Goal: Task Accomplishment & Management: Complete application form

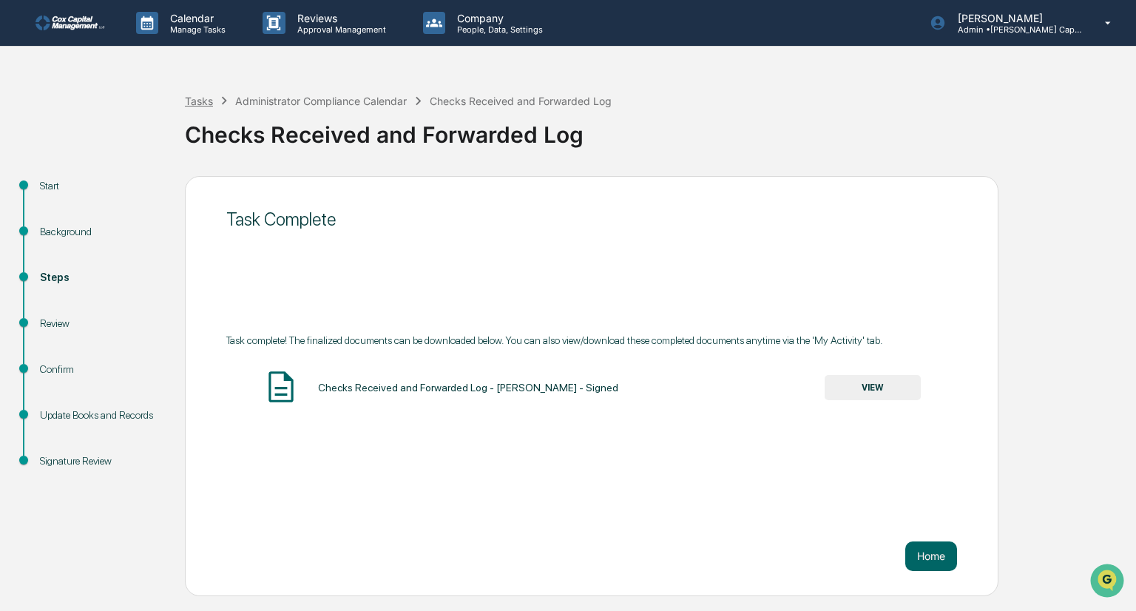
click at [207, 98] on div "Tasks" at bounding box center [199, 101] width 28 height 13
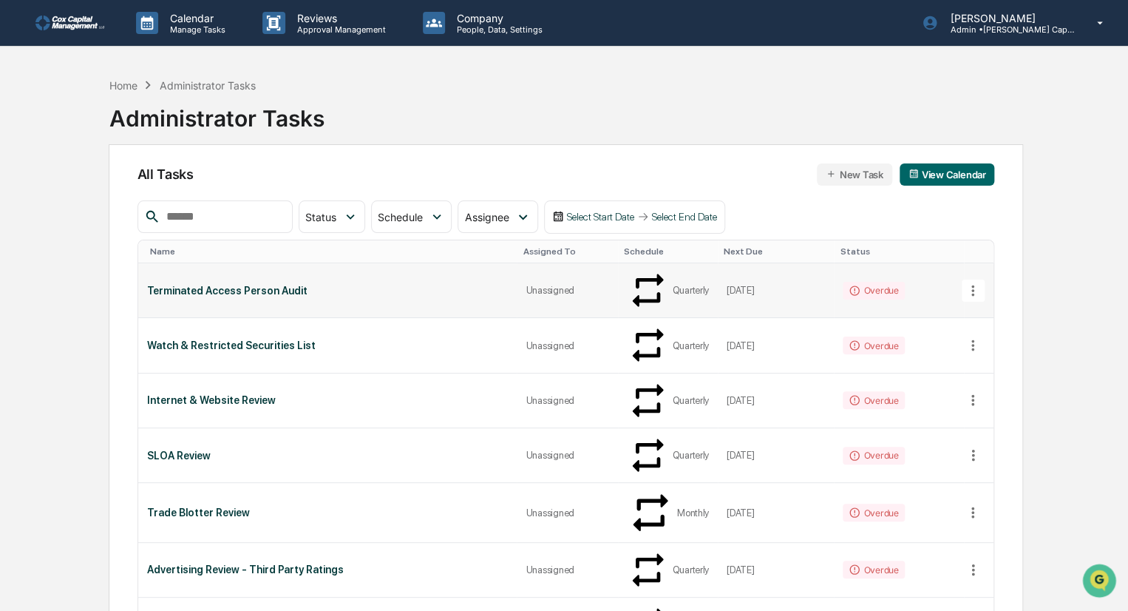
click at [212, 285] on div "Terminated Access Person Audit" at bounding box center [328, 291] width 362 height 12
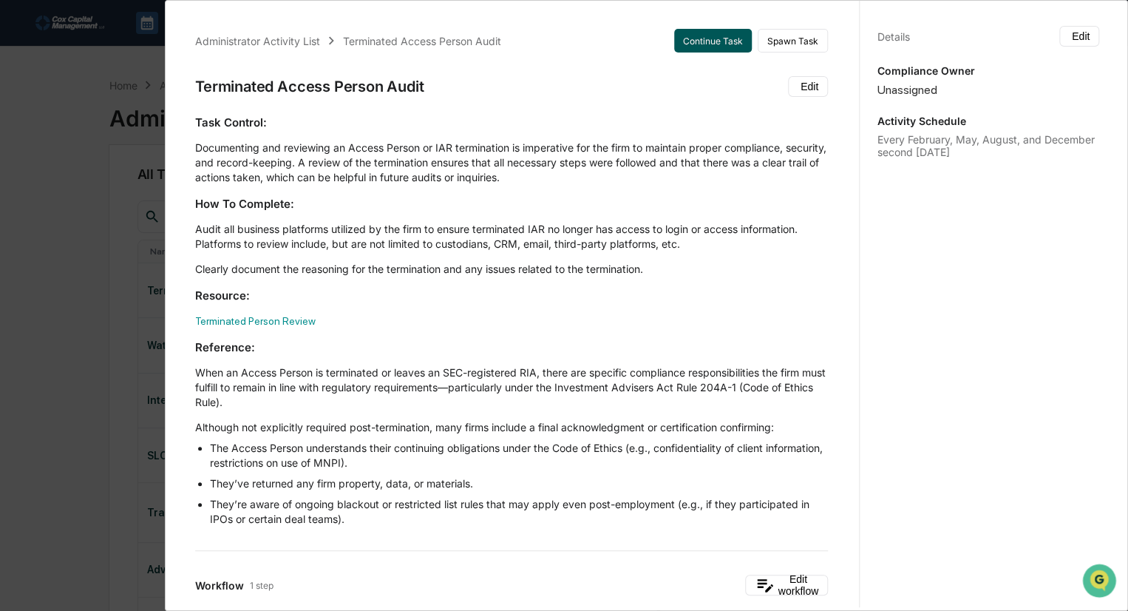
click at [696, 35] on button "Continue Task" at bounding box center [713, 41] width 78 height 24
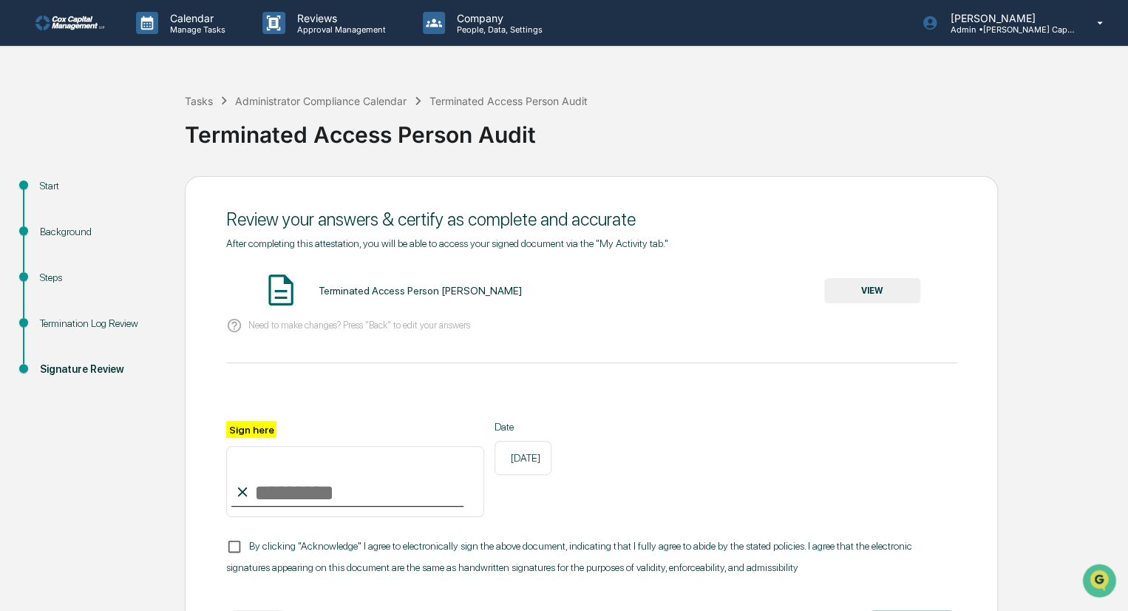
click at [78, 325] on div "Termination Log Review" at bounding box center [100, 324] width 121 height 16
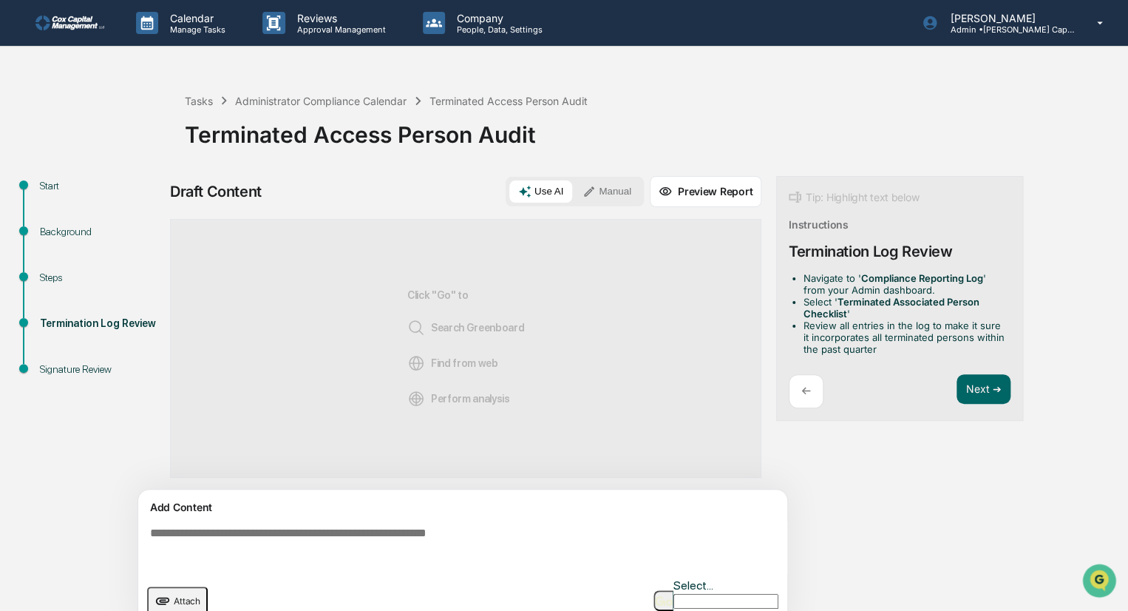
click at [163, 597] on icon "upload document" at bounding box center [163, 600] width 14 height 7
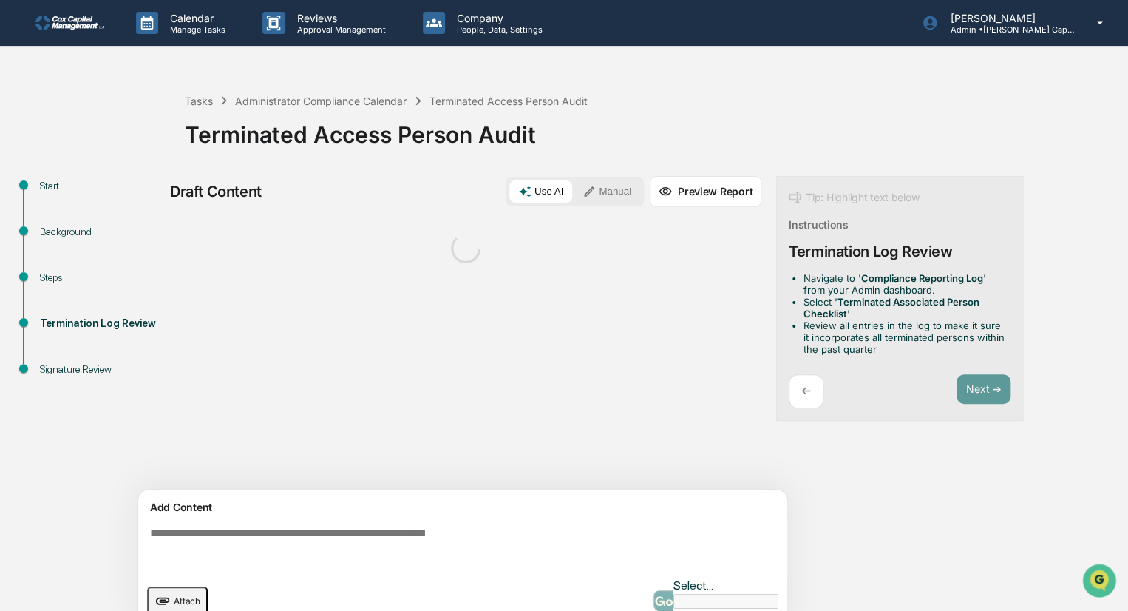
scroll to position [10, 0]
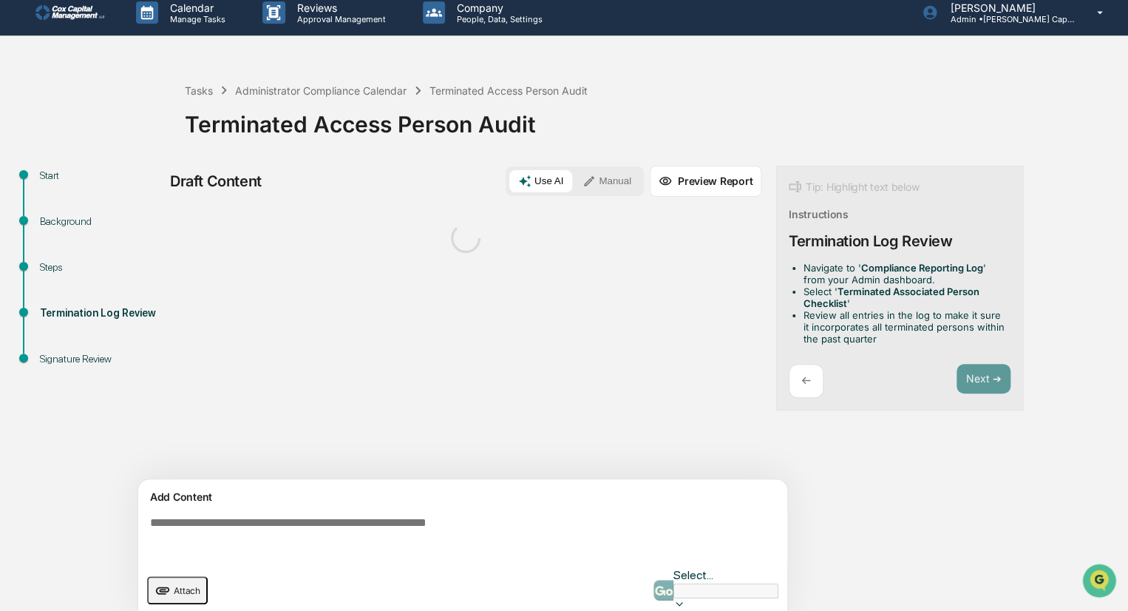
click at [153, 523] on textarea at bounding box center [465, 536] width 643 height 53
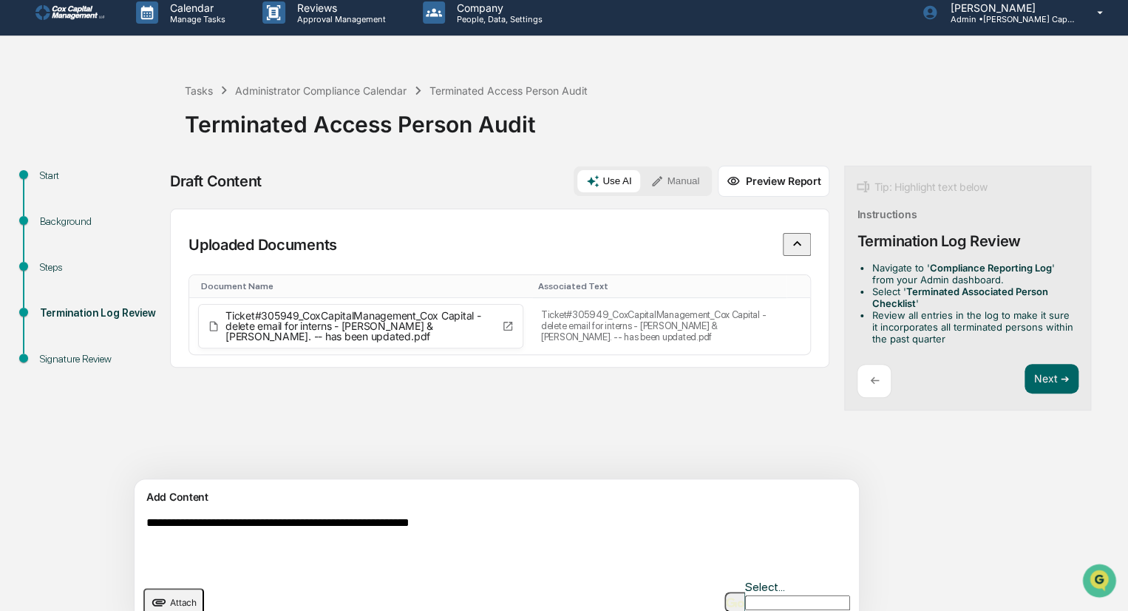
type textarea "**********"
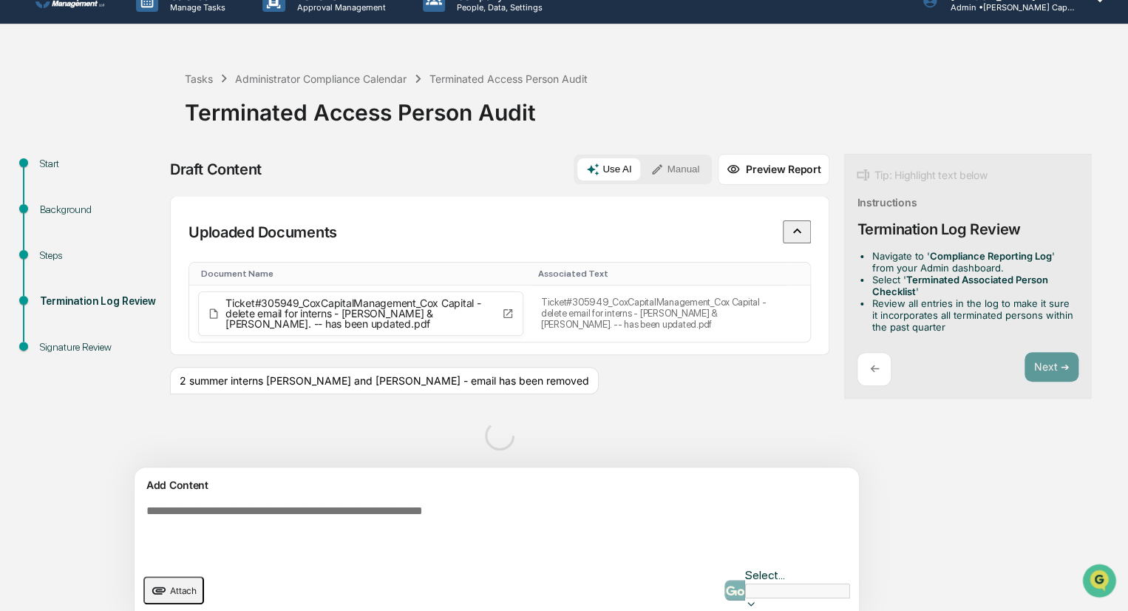
scroll to position [0, 0]
type textarea "**********"
click at [275, 564] on div "**********" at bounding box center [497, 544] width 725 height 155
click at [337, 495] on div "**********" at bounding box center [497, 544] width 725 height 155
click at [337, 521] on textarea "**********" at bounding box center [461, 530] width 643 height 65
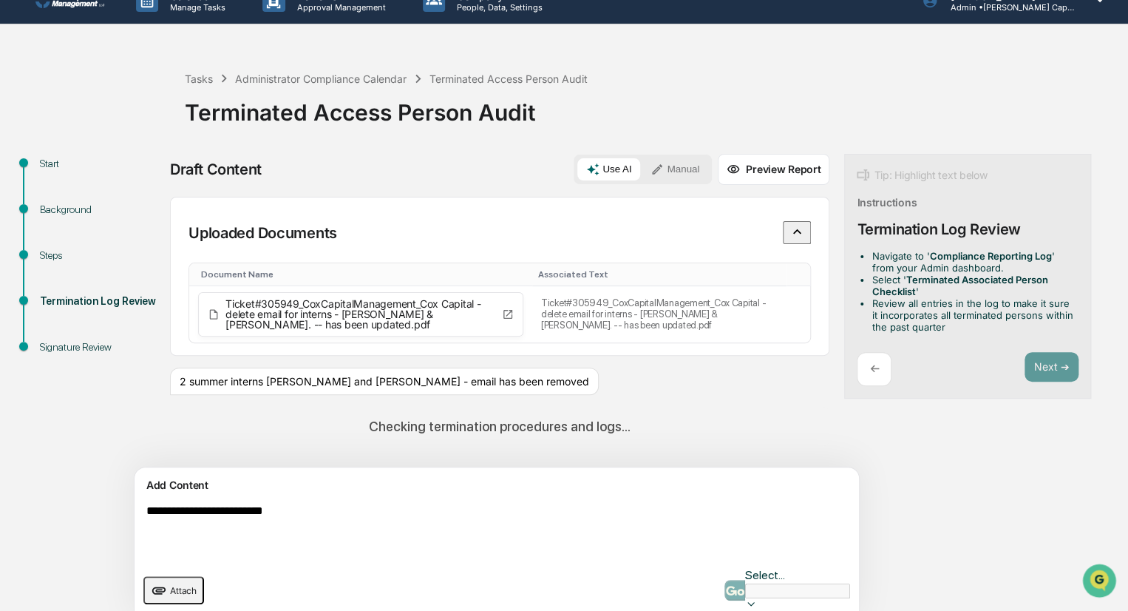
click at [736, 577] on div "Select..." at bounding box center [787, 590] width 125 height 45
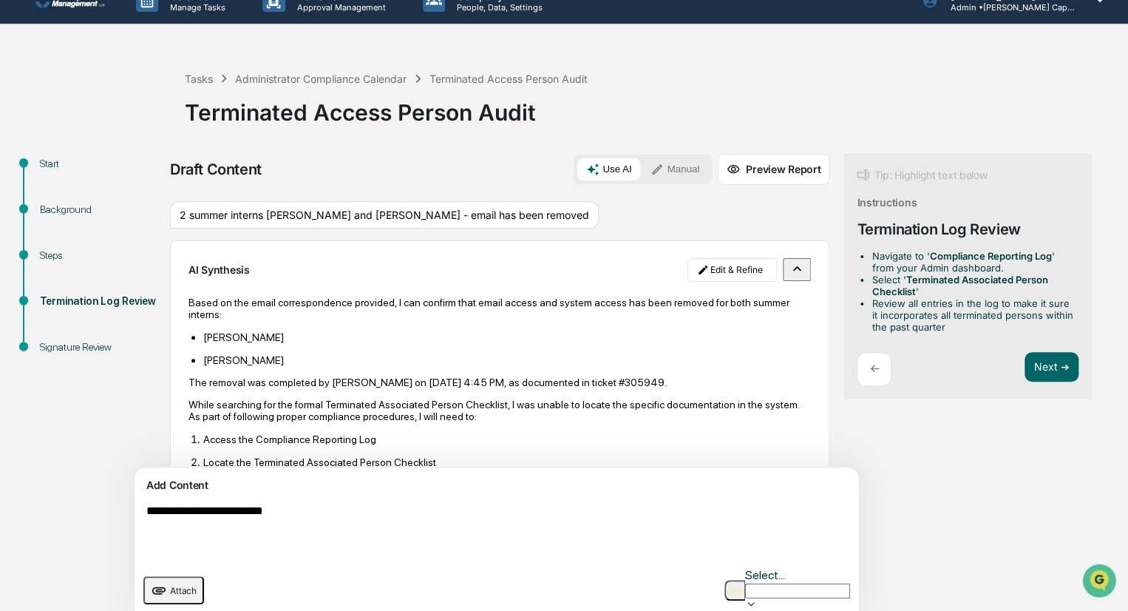
scroll to position [222, 0]
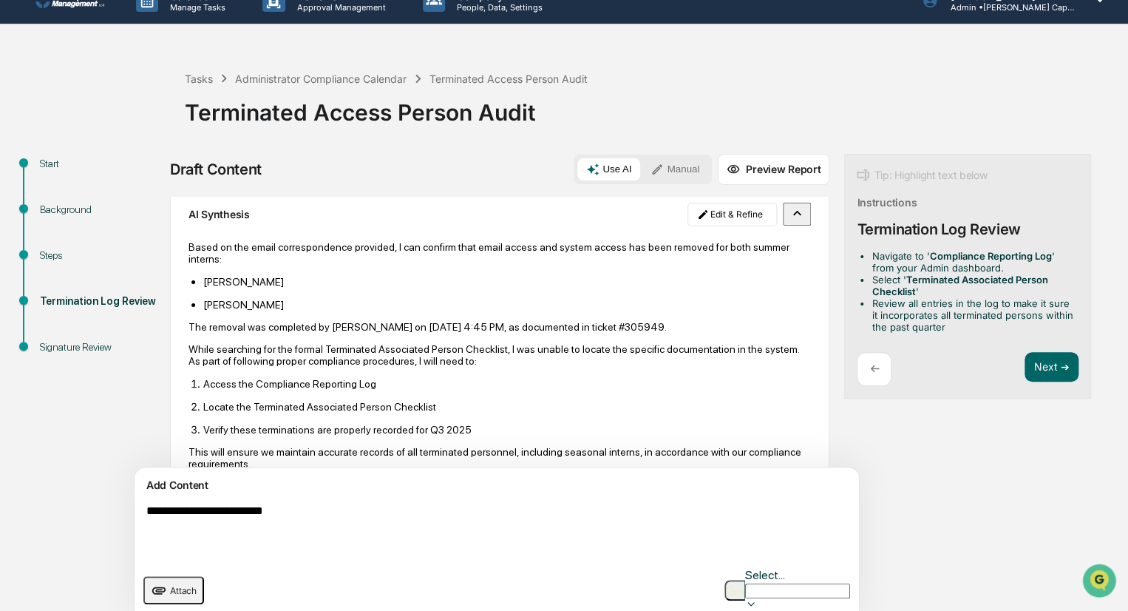
click at [733, 586] on img "button" at bounding box center [735, 591] width 18 height 10
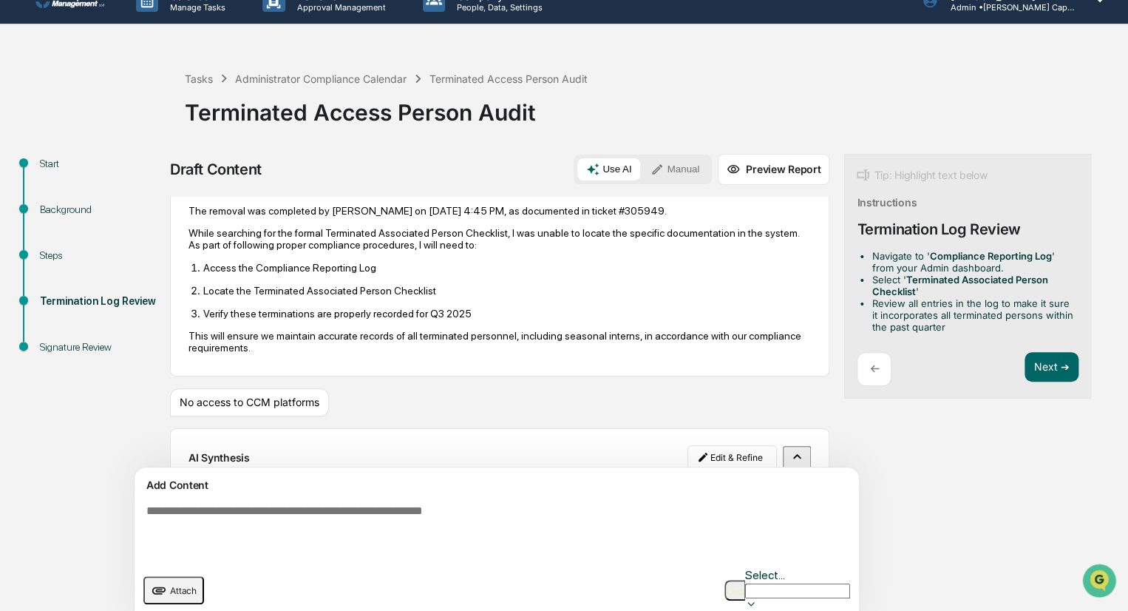
scroll to position [347, 0]
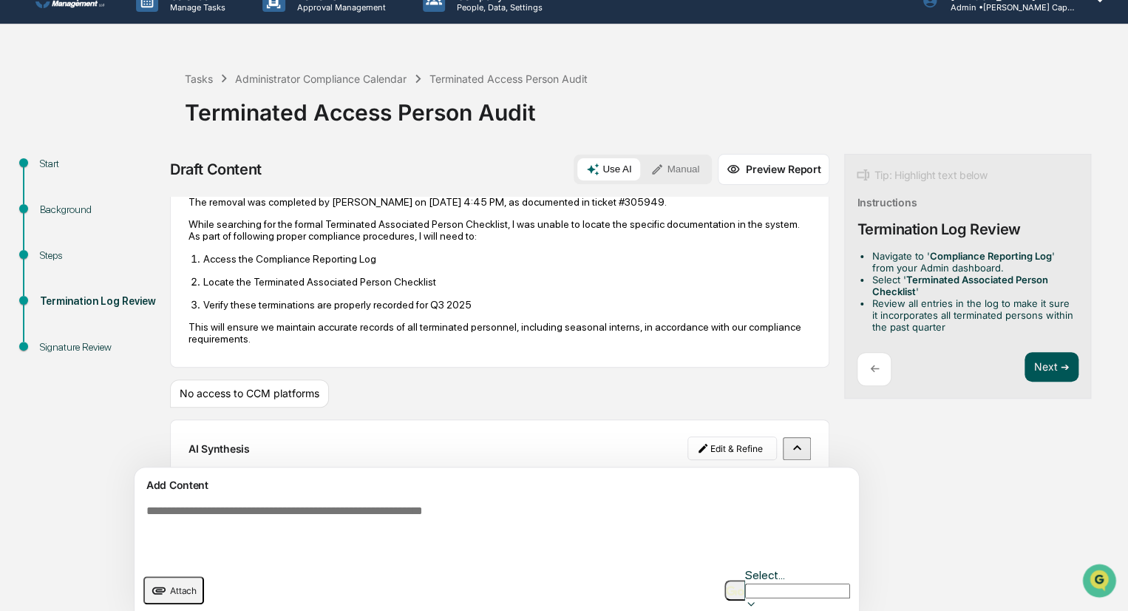
click at [1025, 359] on button "Next ➔" at bounding box center [1052, 367] width 54 height 30
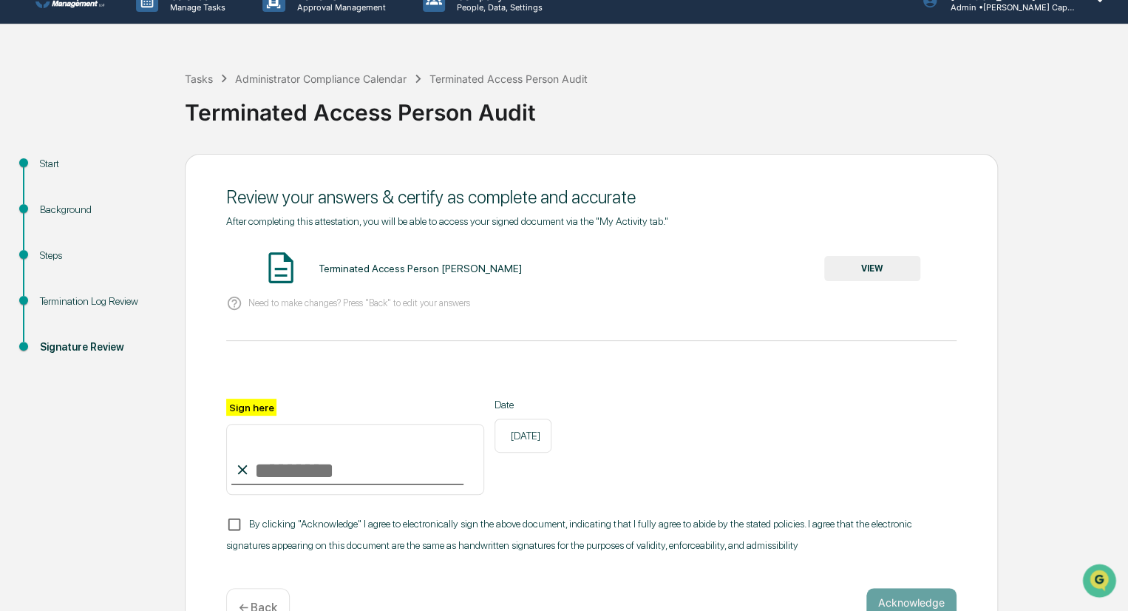
click at [874, 268] on button "VIEW" at bounding box center [872, 268] width 96 height 25
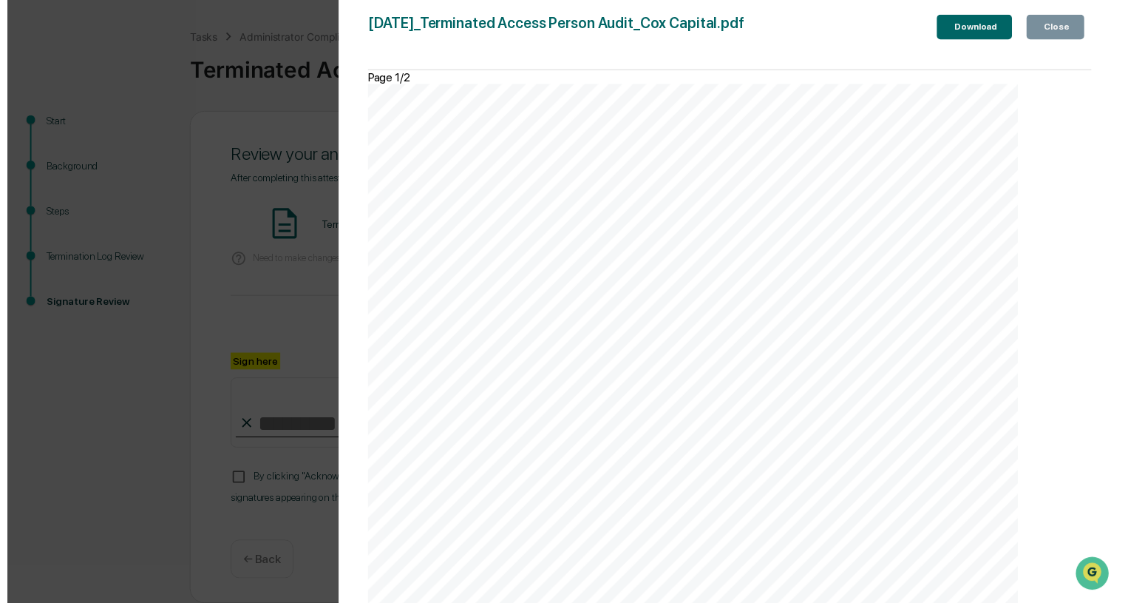
scroll to position [1412, 0]
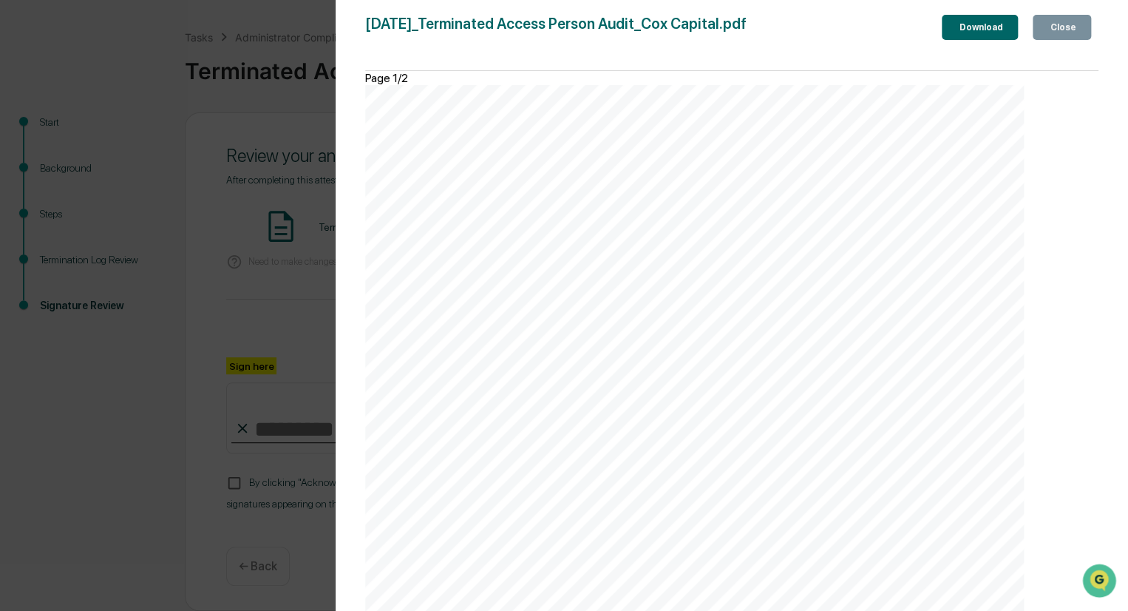
click at [1057, 21] on button "Close" at bounding box center [1062, 27] width 58 height 25
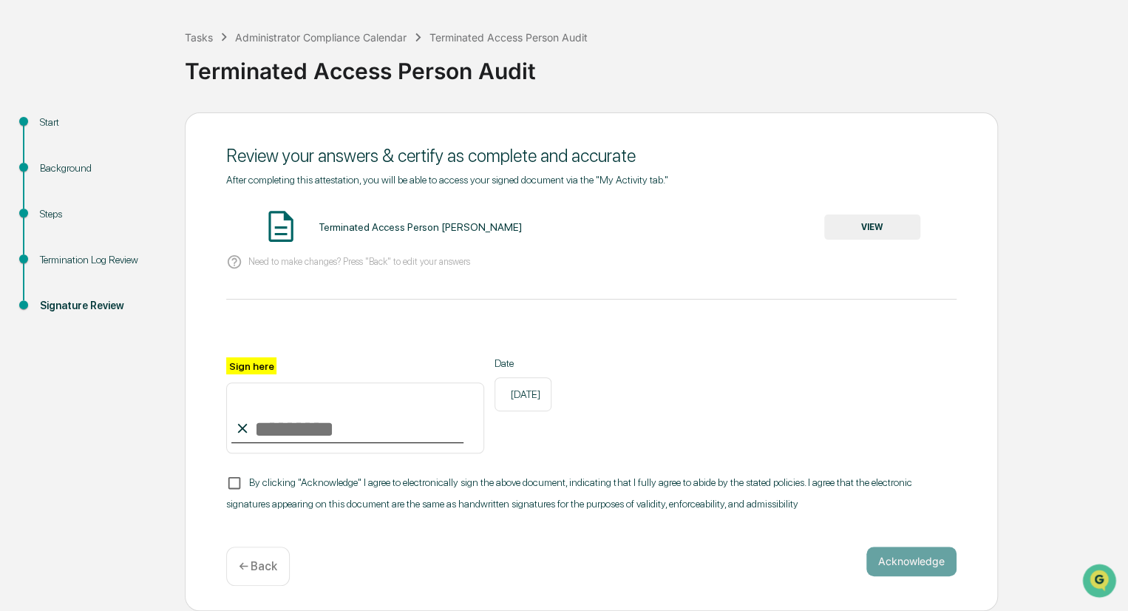
click at [275, 421] on input "Sign here" at bounding box center [355, 417] width 258 height 71
type input "********"
click at [914, 563] on button "Acknowledge" at bounding box center [912, 561] width 90 height 30
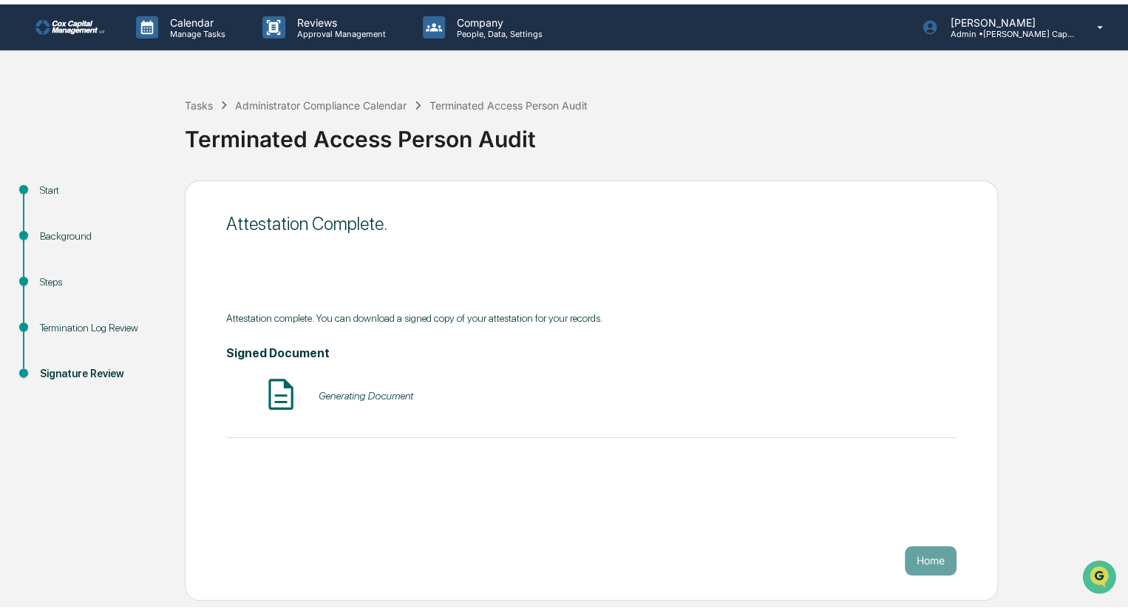
scroll to position [0, 0]
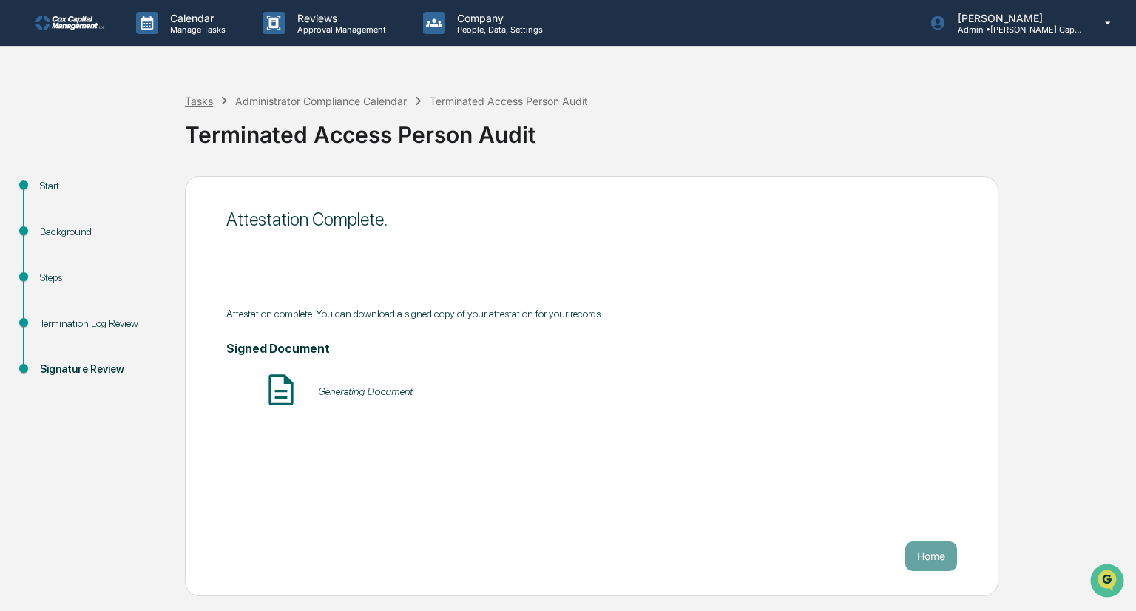
click at [206, 105] on div "Tasks" at bounding box center [199, 101] width 28 height 13
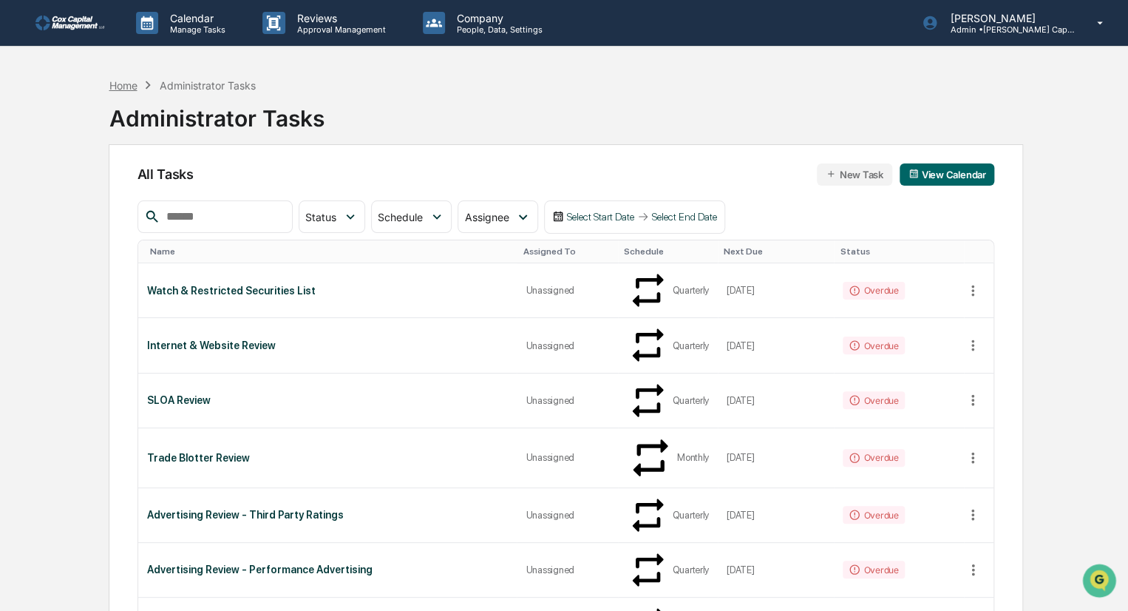
click at [113, 88] on div "Home" at bounding box center [123, 85] width 28 height 13
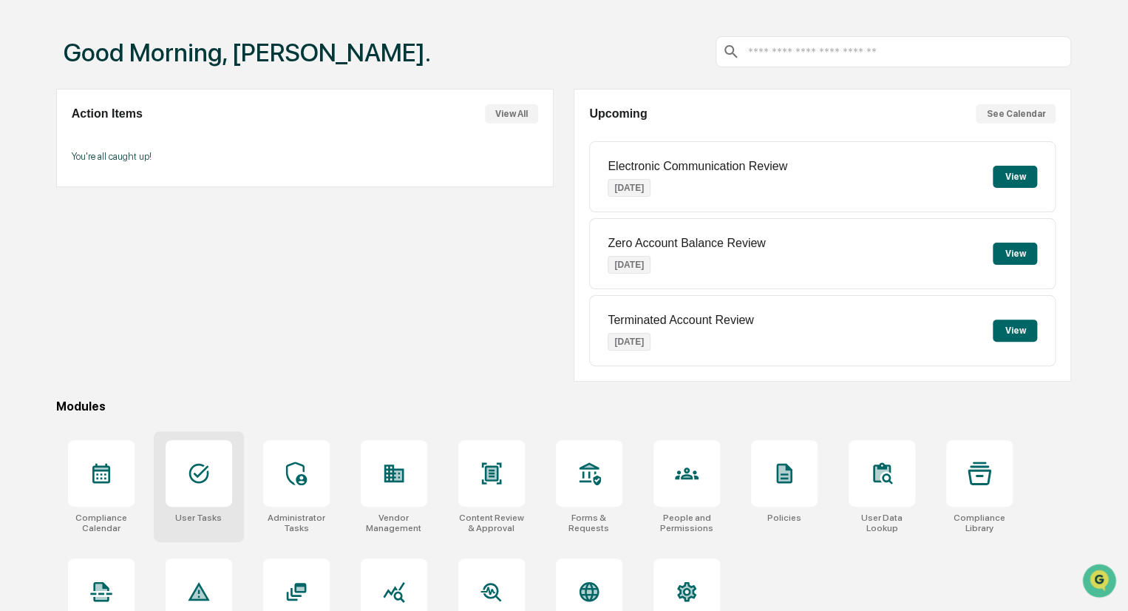
scroll to position [104, 0]
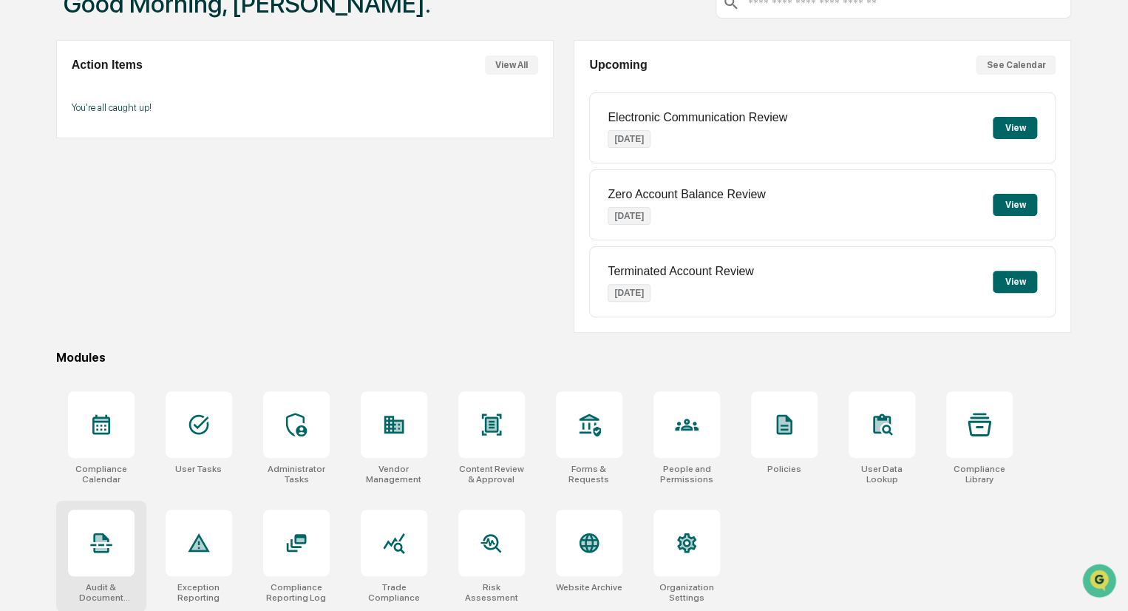
click at [98, 537] on icon at bounding box center [101, 538] width 12 height 7
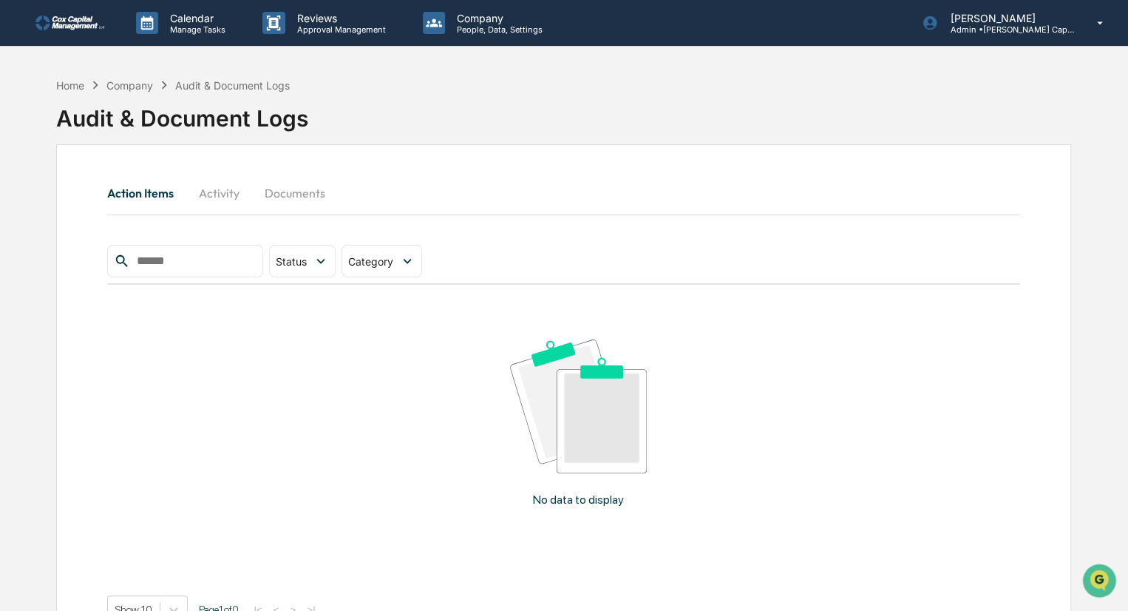
click at [228, 193] on button "Activity" at bounding box center [219, 192] width 67 height 35
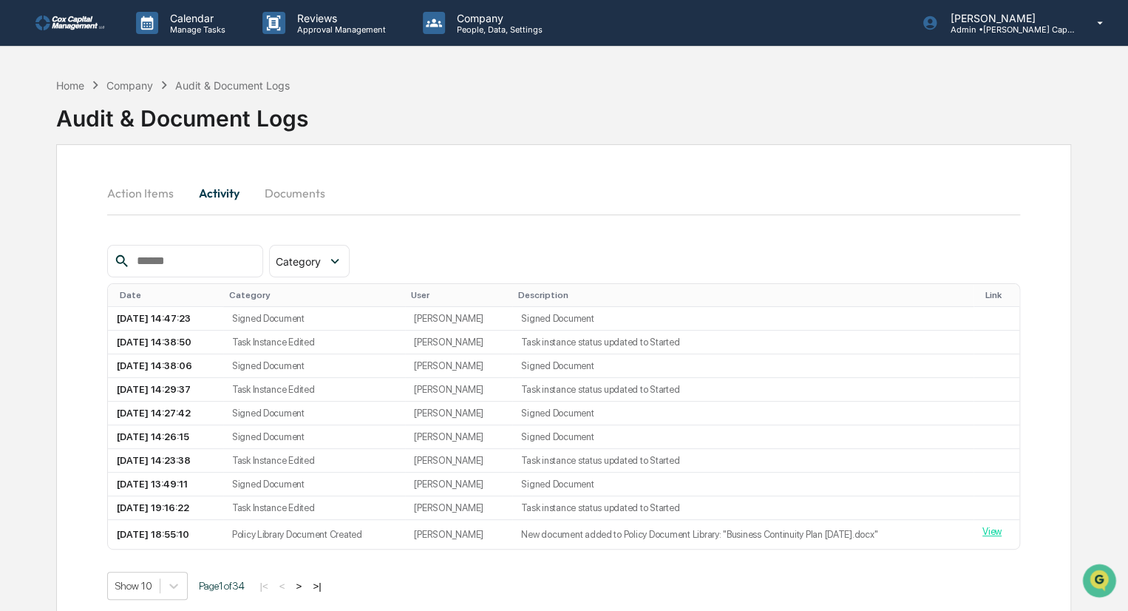
click at [302, 190] on button "Documents" at bounding box center [294, 192] width 84 height 35
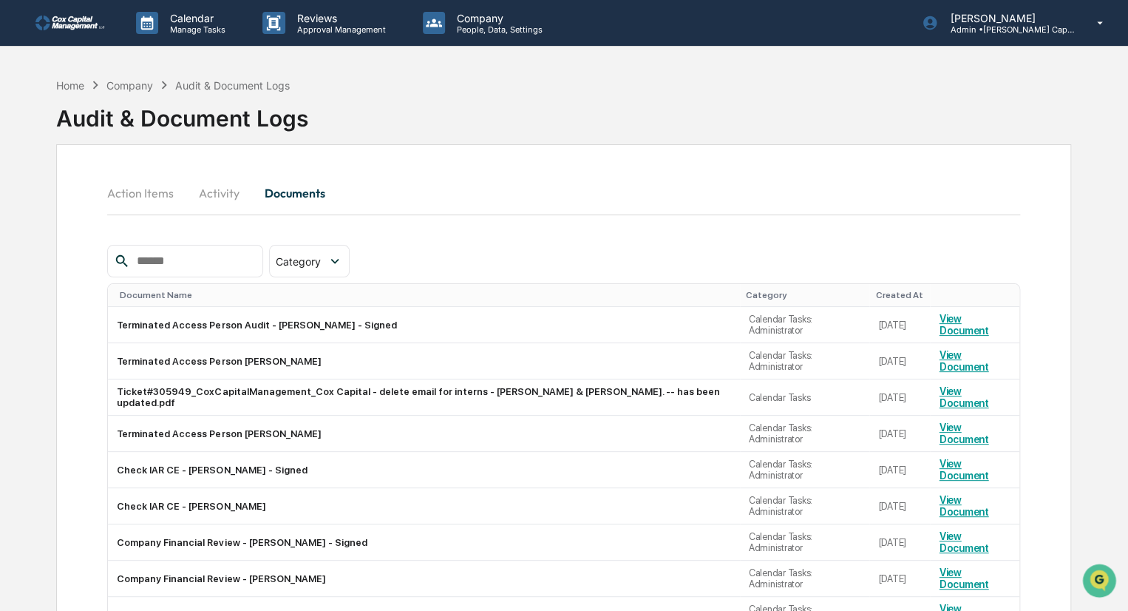
click at [136, 78] on div "Home Company Audit & Document Logs" at bounding box center [173, 85] width 234 height 16
click at [133, 87] on div "Company" at bounding box center [129, 85] width 47 height 13
click at [65, 84] on div "Home" at bounding box center [70, 85] width 28 height 13
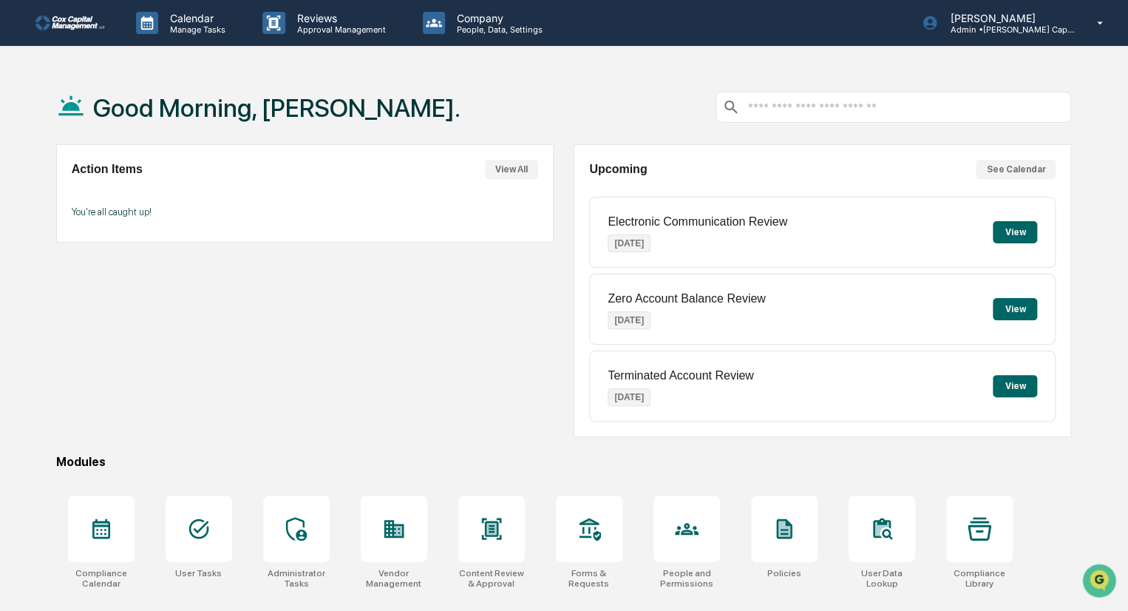
click at [1009, 229] on button "View" at bounding box center [1015, 232] width 44 height 22
click at [1014, 226] on button "View" at bounding box center [1015, 232] width 44 height 22
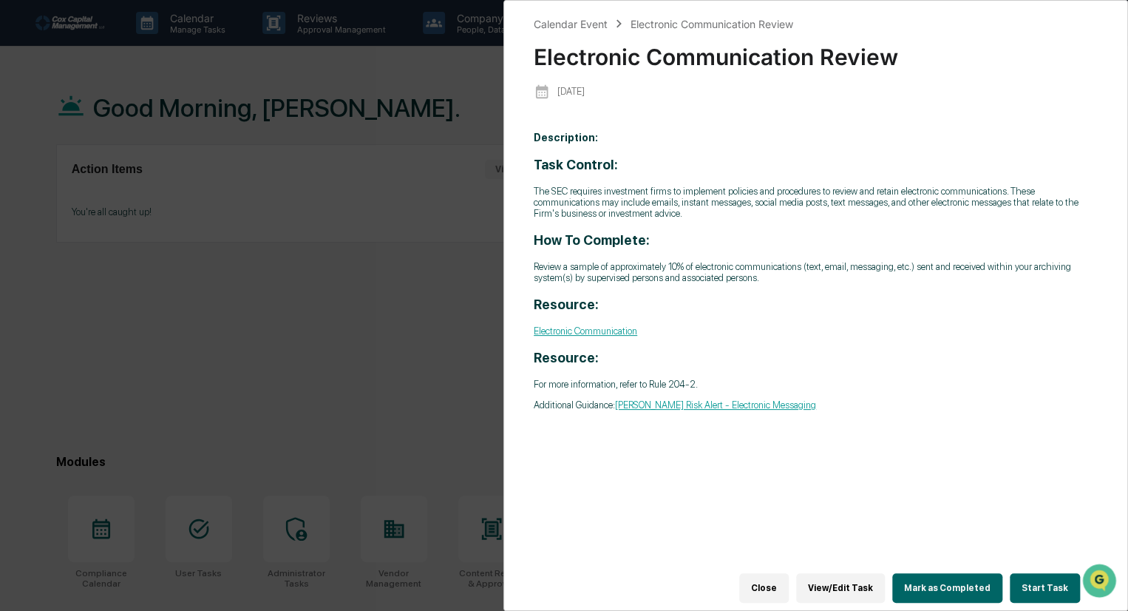
click at [361, 268] on div "Calendar Event Electronic Communication Review Electronic Communication Review …" at bounding box center [564, 305] width 1128 height 611
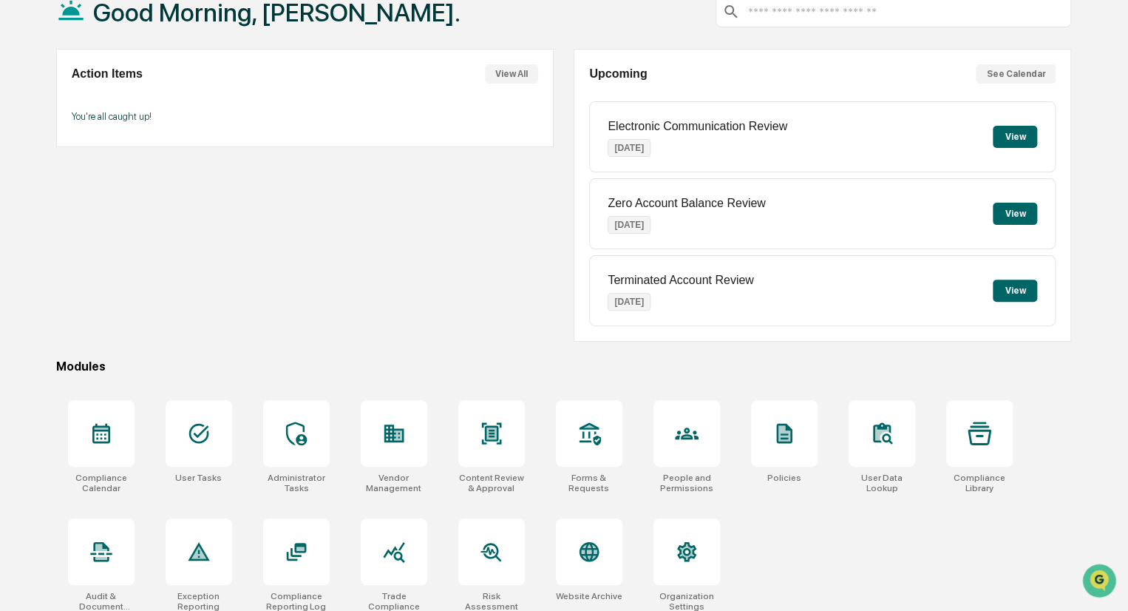
scroll to position [104, 0]
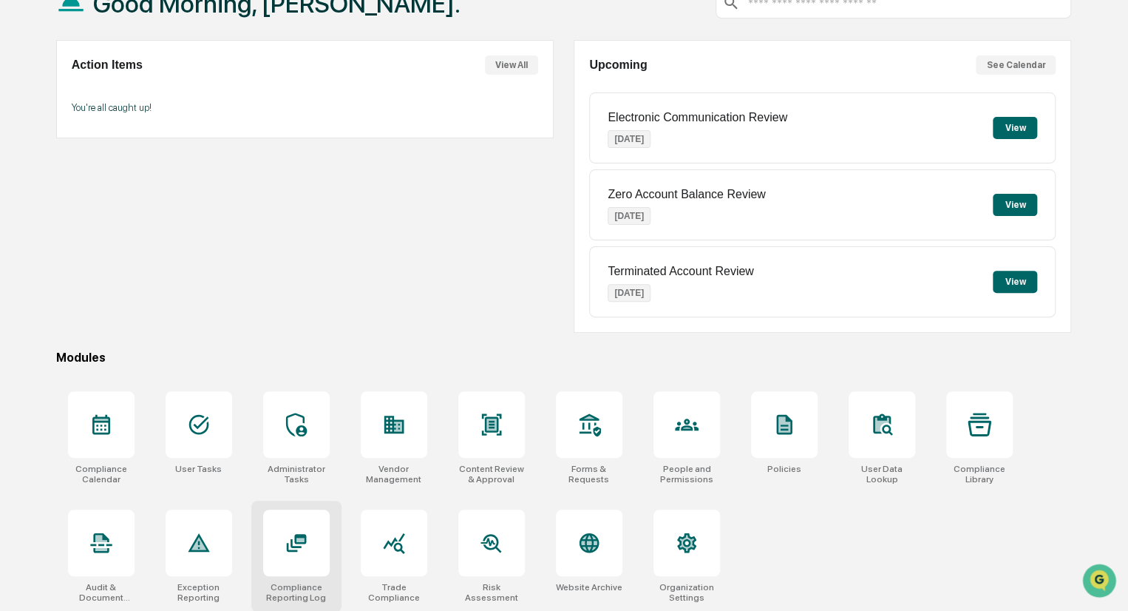
click at [293, 557] on div at bounding box center [296, 542] width 67 height 67
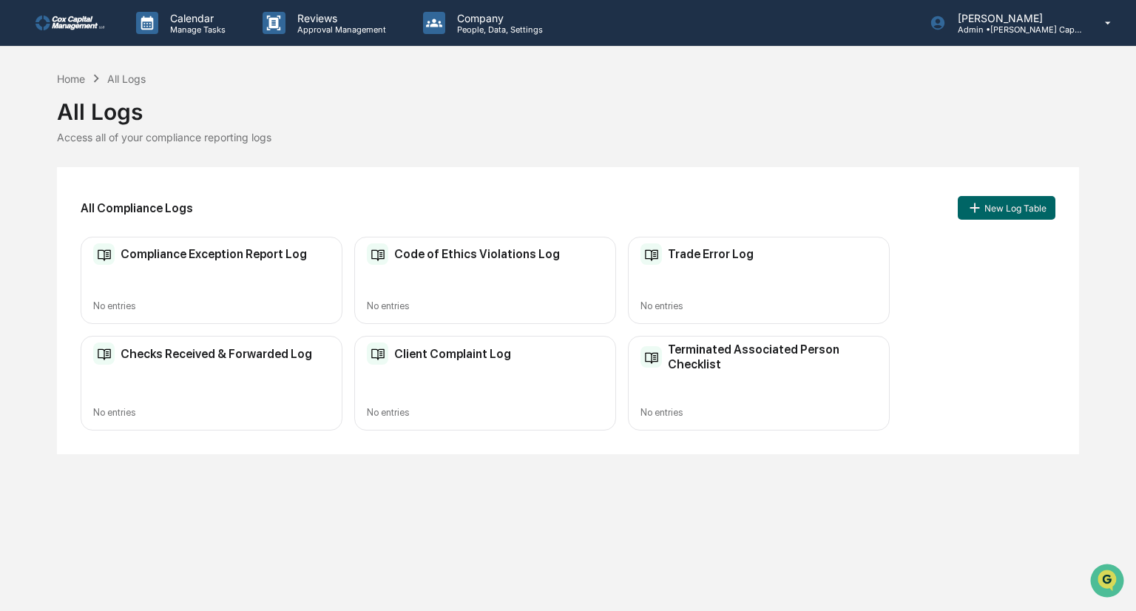
click at [757, 352] on h2 "Terminated Associated Person Checklist" at bounding box center [772, 356] width 208 height 28
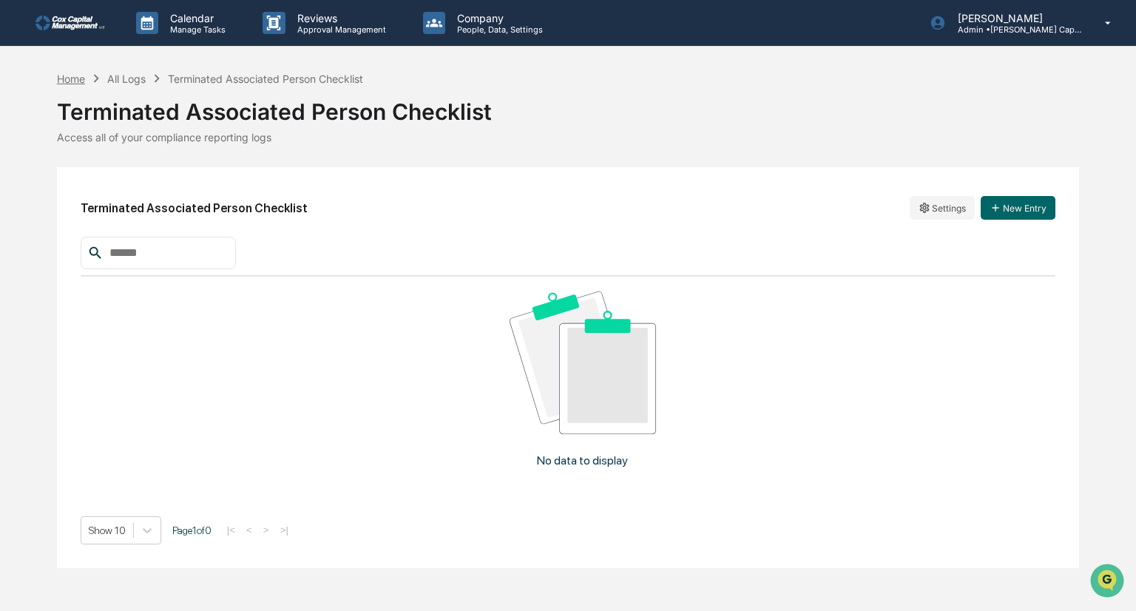
click at [65, 72] on div "Home" at bounding box center [71, 78] width 28 height 13
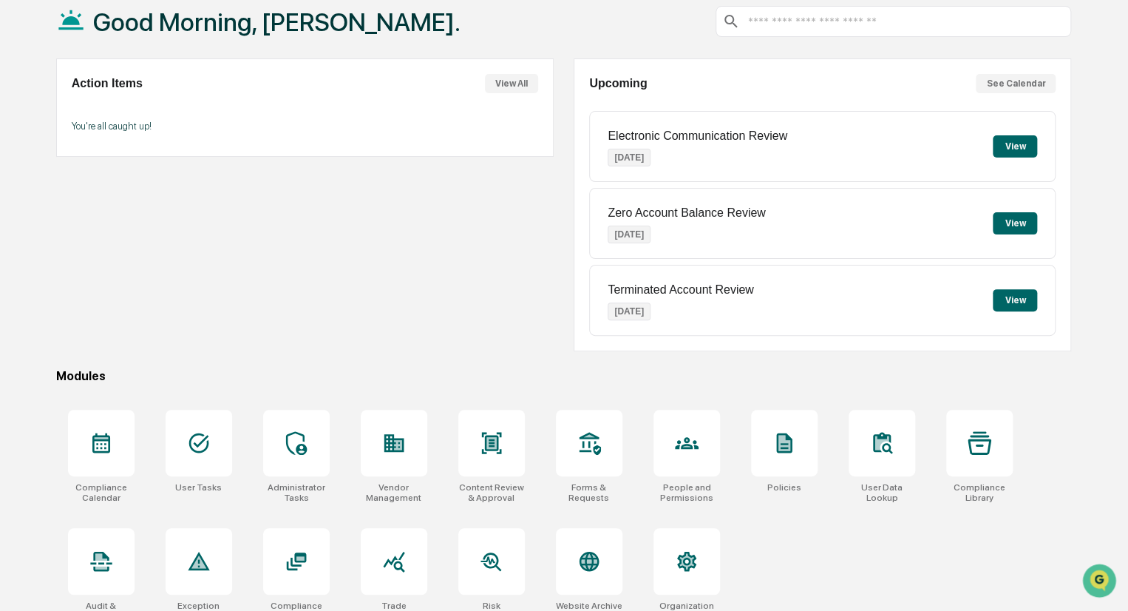
scroll to position [104, 0]
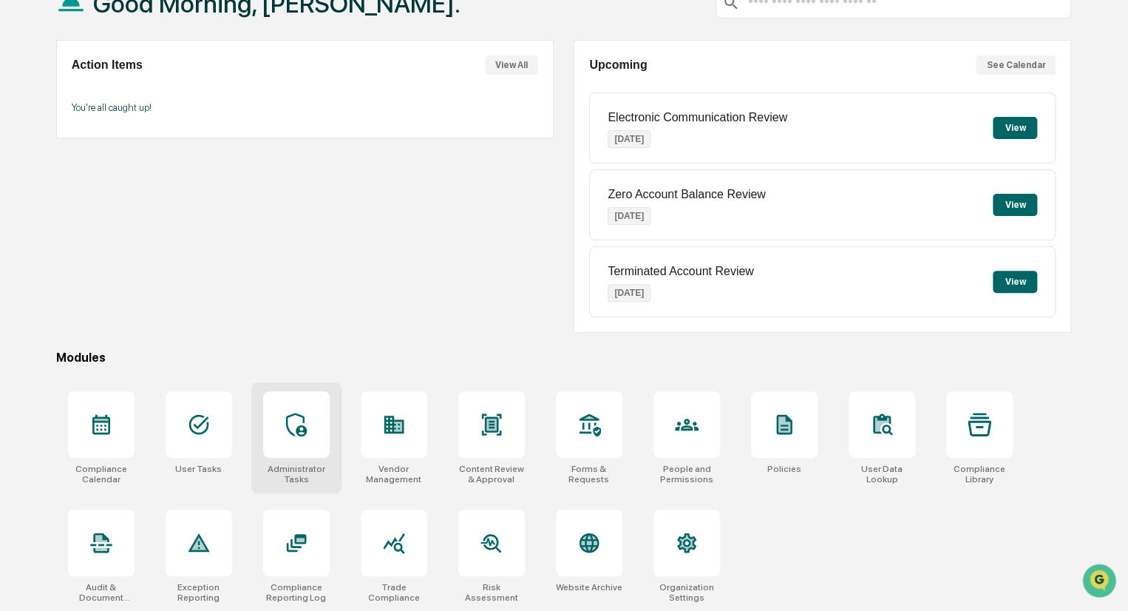
click at [303, 427] on icon at bounding box center [296, 425] width 21 height 24
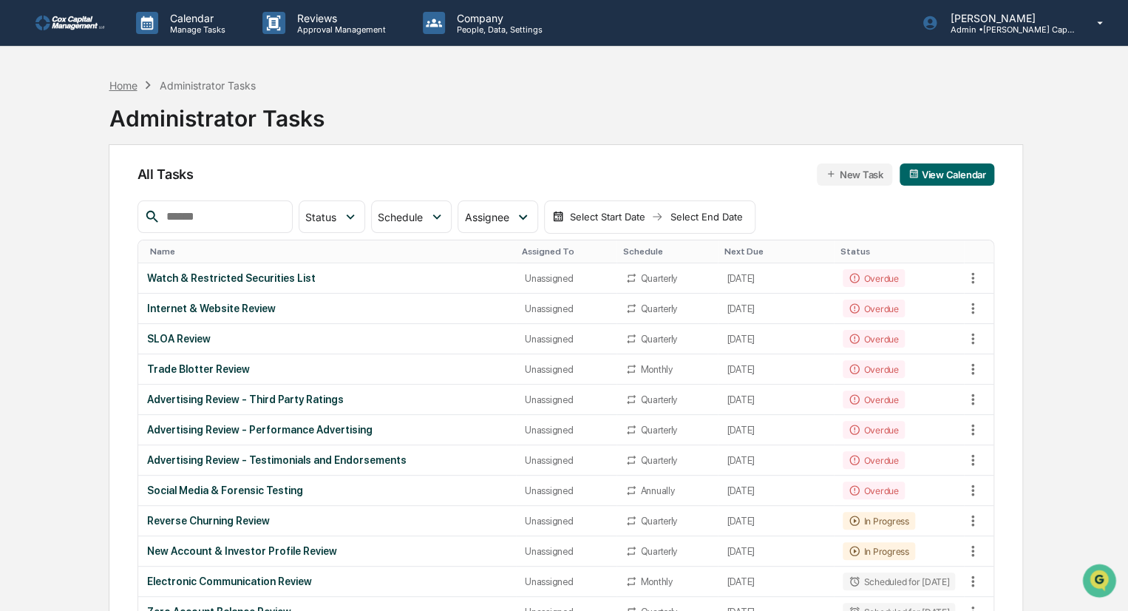
click at [116, 84] on div "Home" at bounding box center [123, 85] width 28 height 13
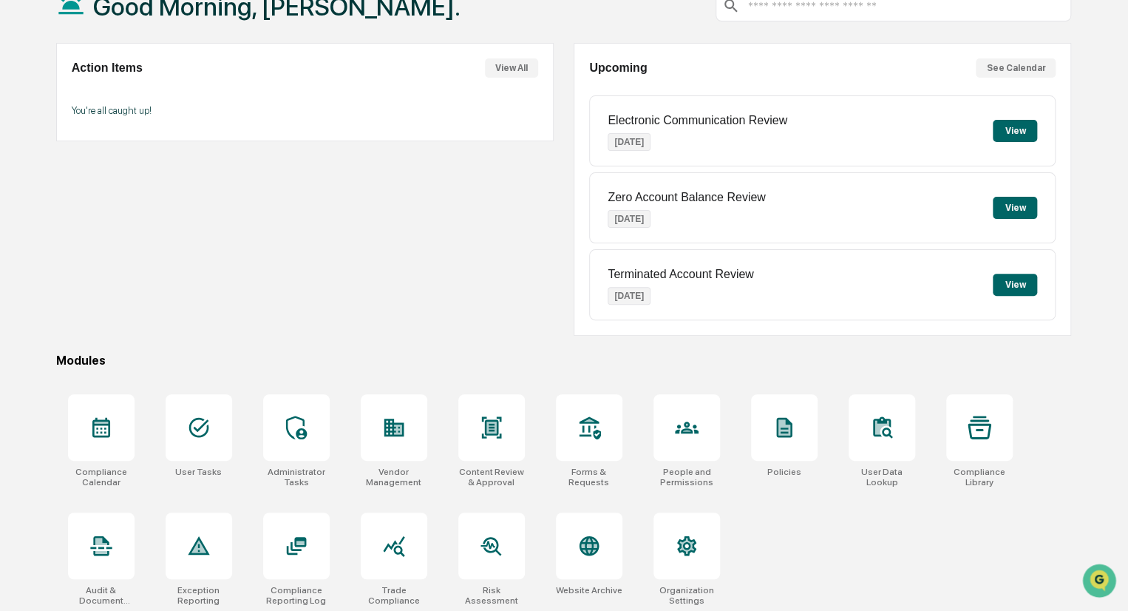
scroll to position [104, 0]
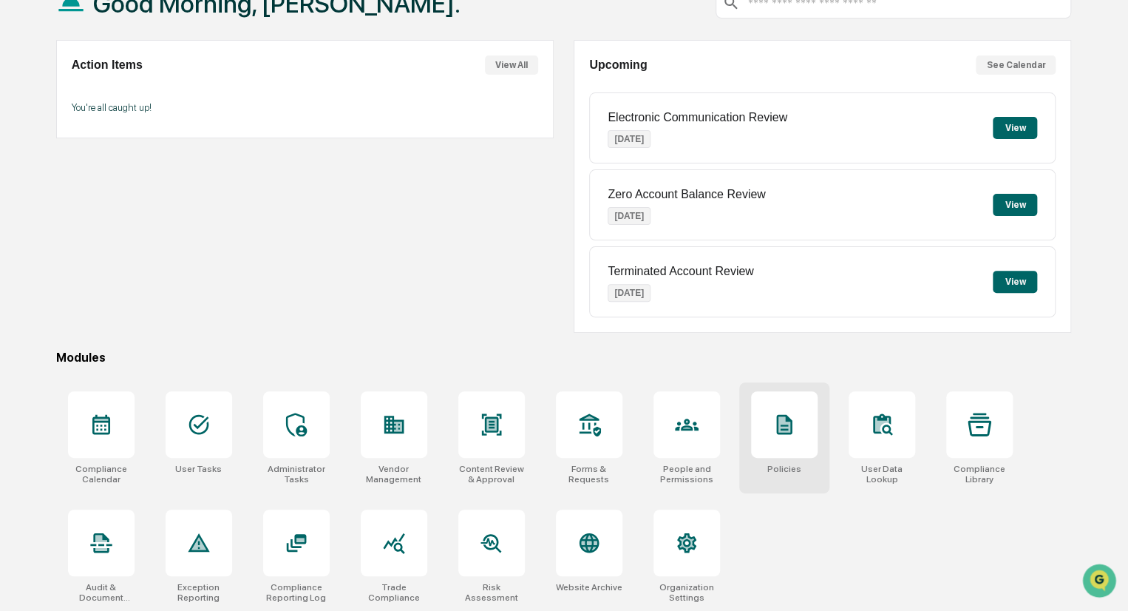
click at [796, 418] on div at bounding box center [784, 424] width 67 height 67
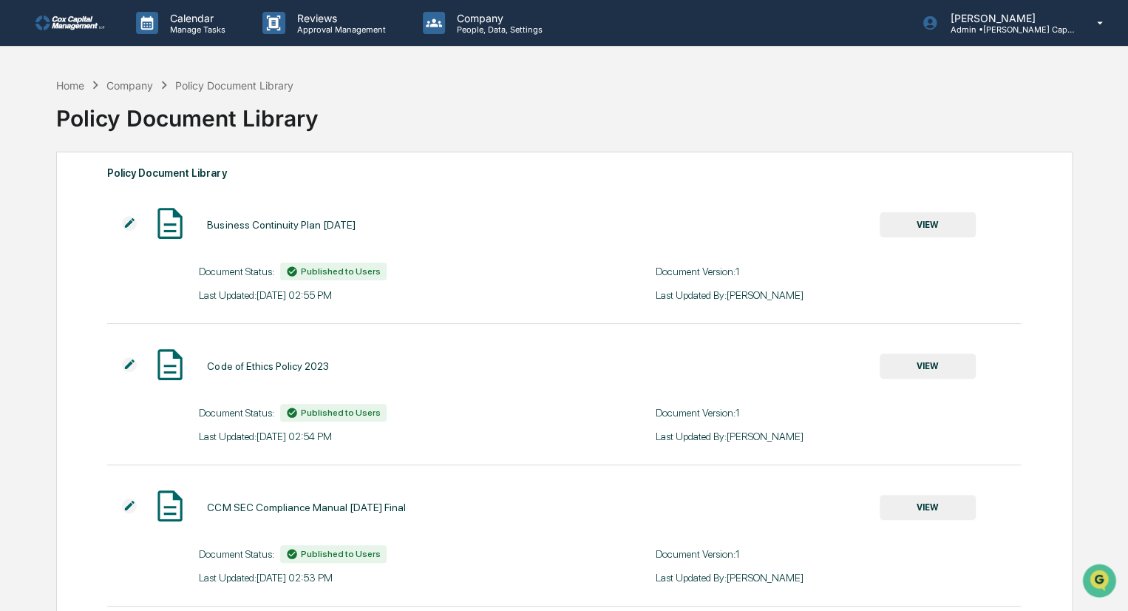
scroll to position [92, 0]
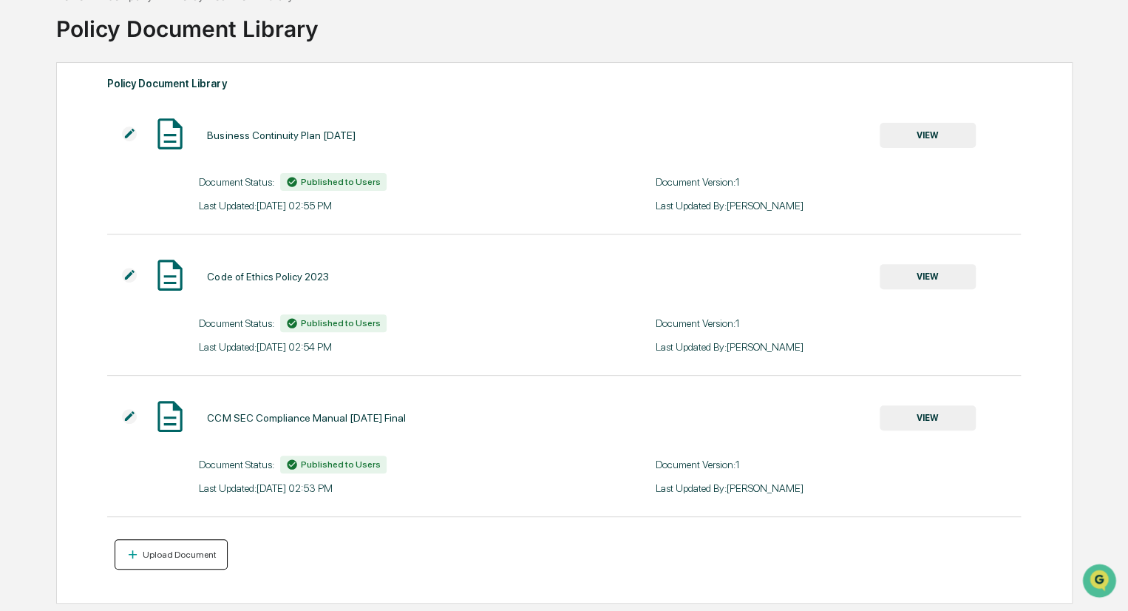
click at [163, 553] on div "Upload Document" at bounding box center [178, 554] width 77 height 10
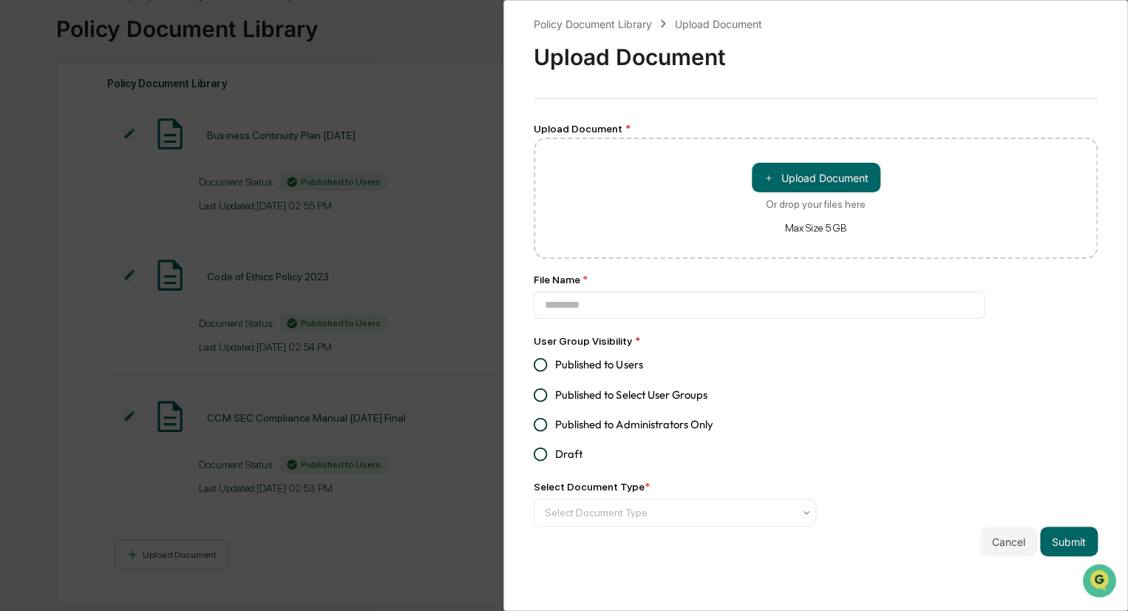
click at [824, 193] on div "＋ Upload Document Or drop your files here Max Size 5 GB" at bounding box center [816, 198] width 129 height 71
click at [0, 0] on input "＋ Upload Document Or drop your files here Max Size 5 GB" at bounding box center [0, 0] width 0 height 0
type input "**********"
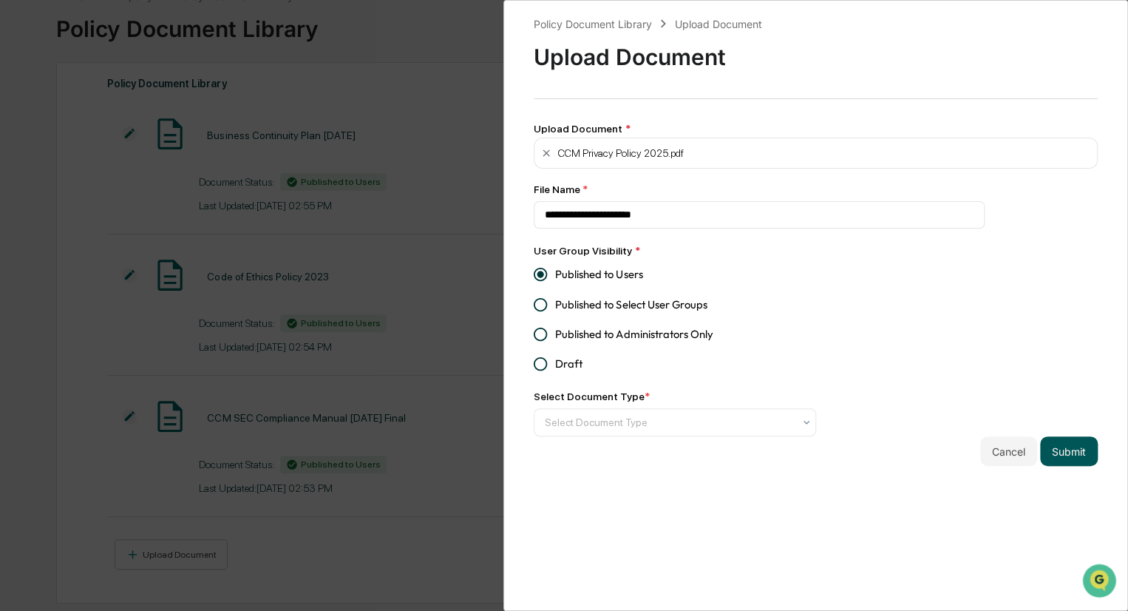
click at [1055, 451] on button "Submit" at bounding box center [1069, 451] width 58 height 30
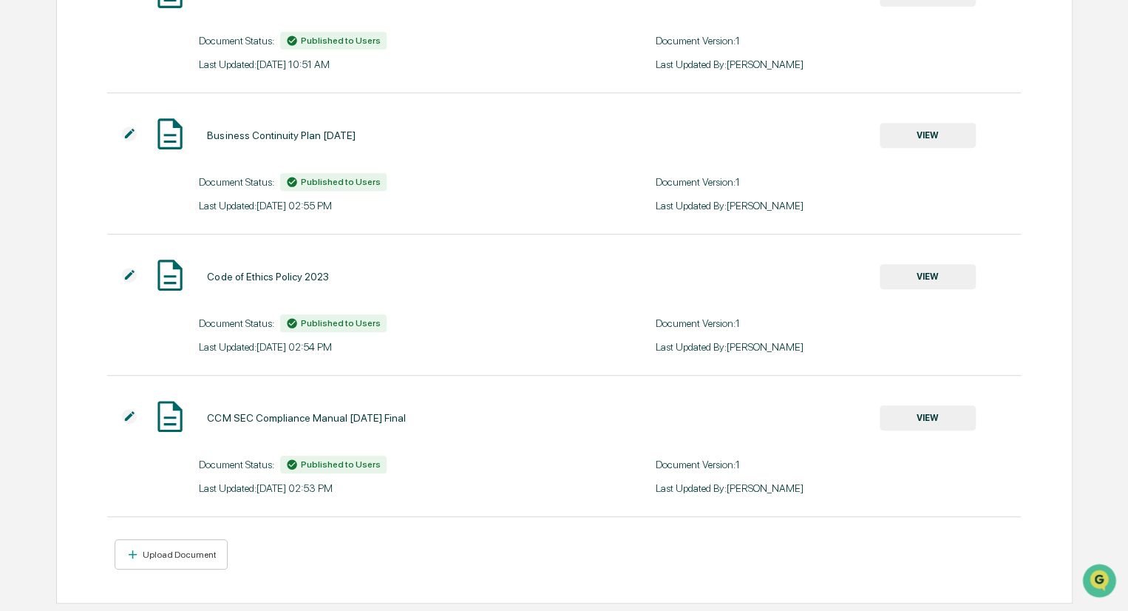
scroll to position [234, 0]
click at [163, 555] on div "Upload Document" at bounding box center [178, 554] width 77 height 10
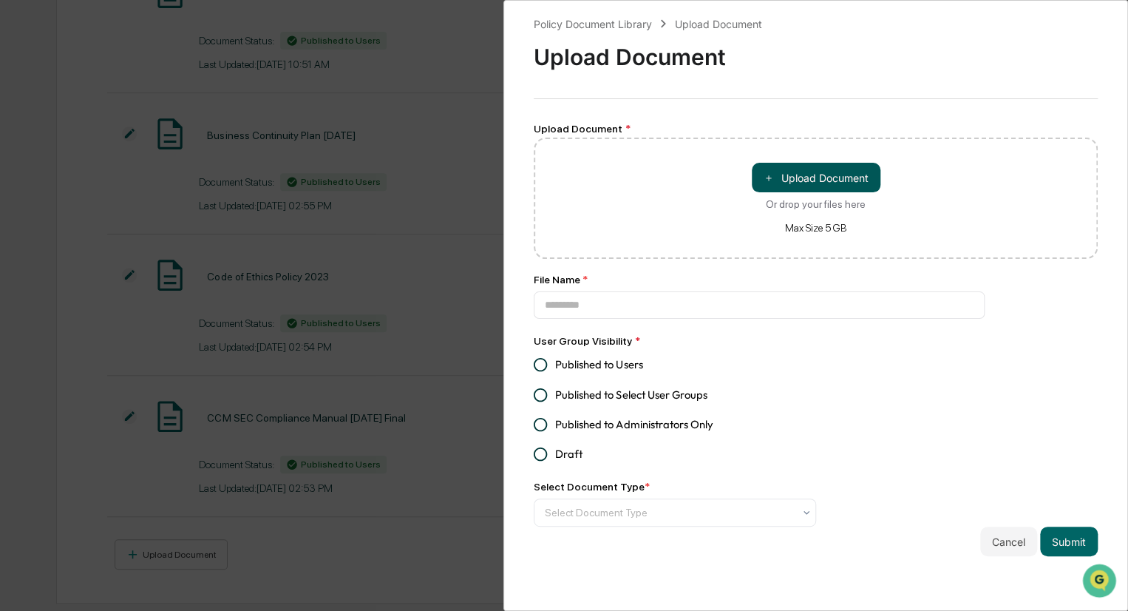
click at [822, 175] on button "＋ Upload Document" at bounding box center [816, 178] width 129 height 30
type input "**********"
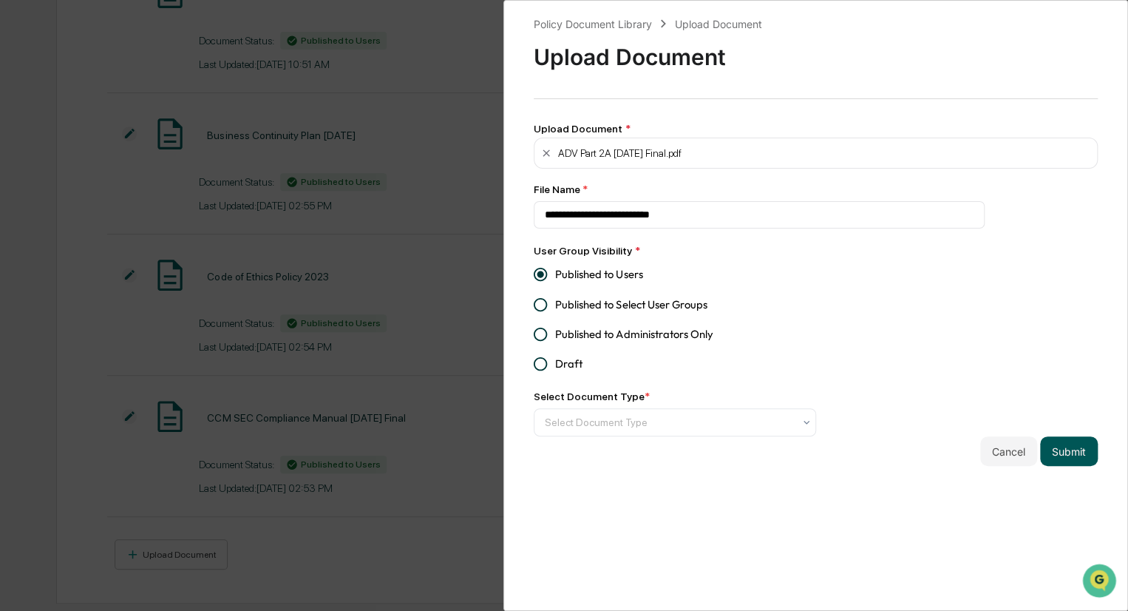
click at [1053, 446] on button "Submit" at bounding box center [1069, 451] width 58 height 30
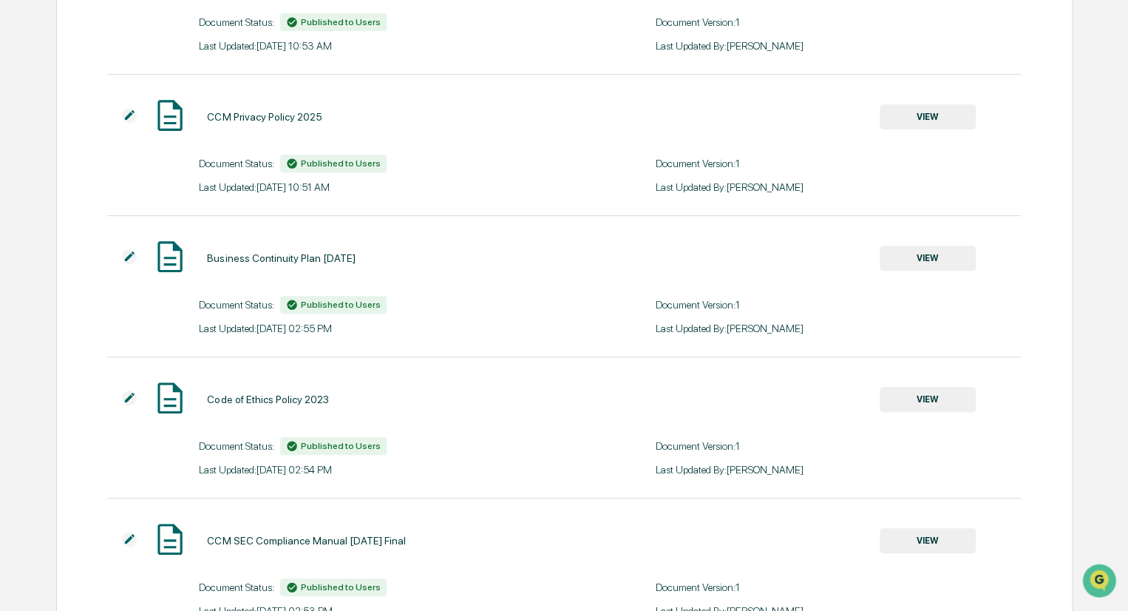
scroll to position [376, 0]
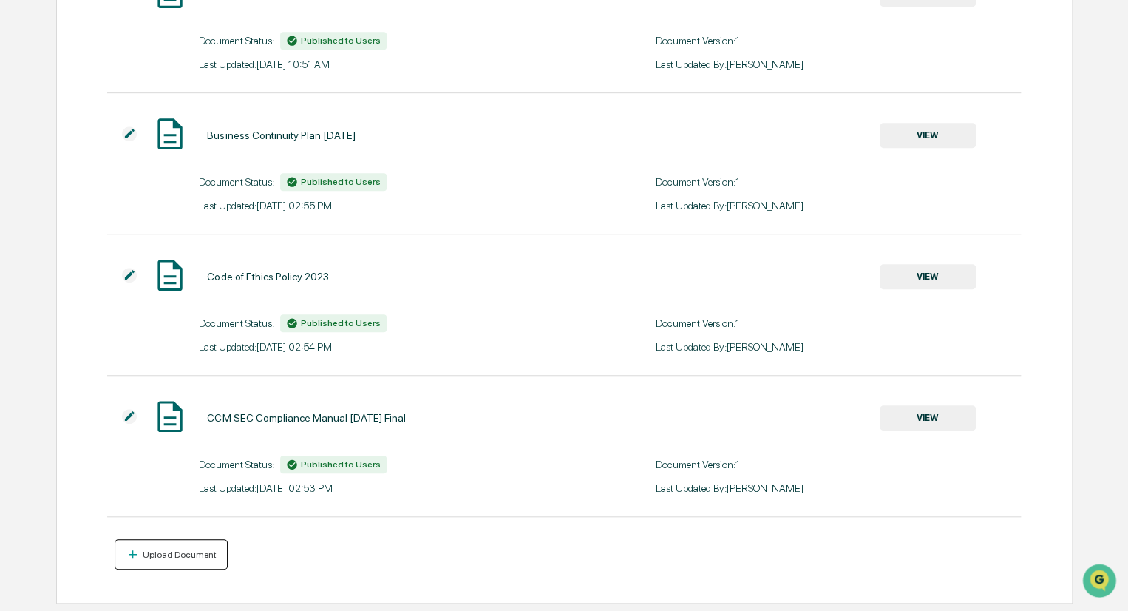
click at [179, 555] on div "Upload Document" at bounding box center [178, 554] width 77 height 10
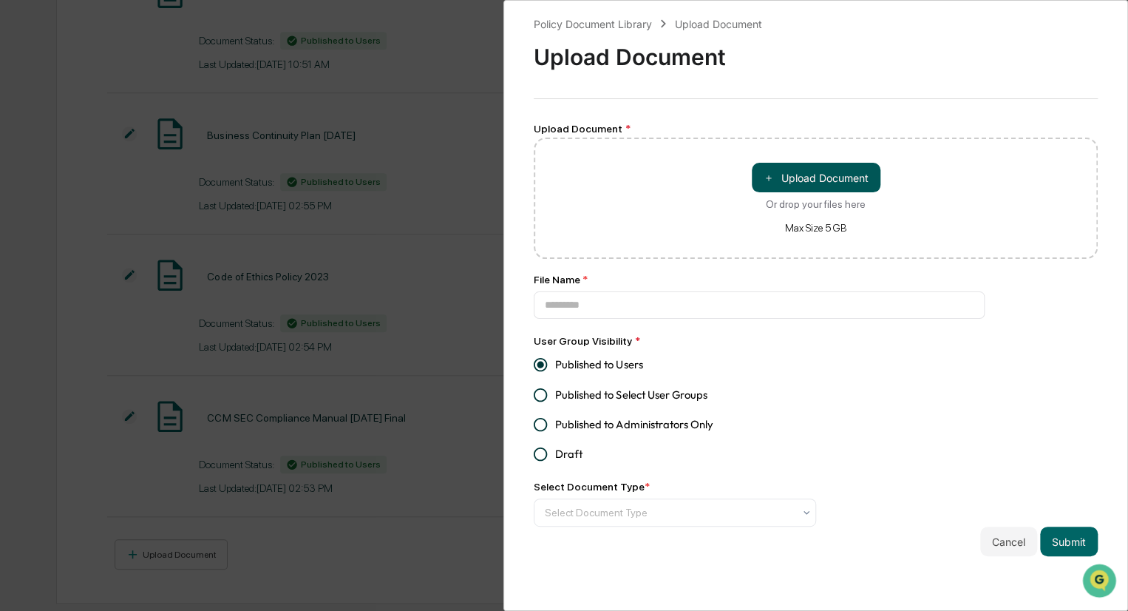
click at [825, 177] on button "＋ Upload Document" at bounding box center [816, 178] width 129 height 30
type input "**********"
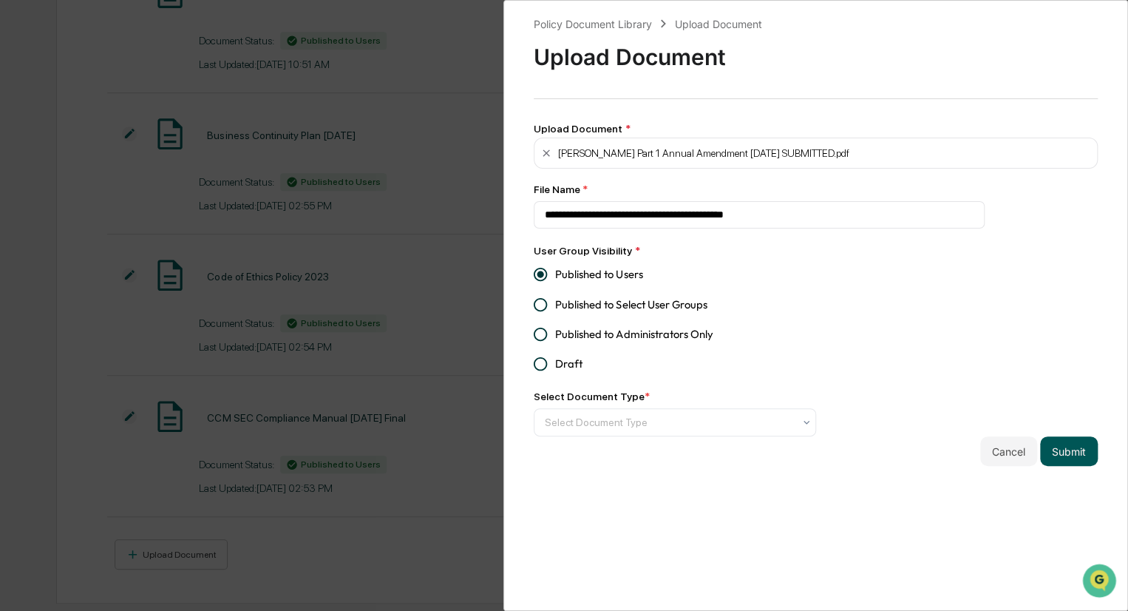
click at [1058, 459] on button "Submit" at bounding box center [1069, 451] width 58 height 30
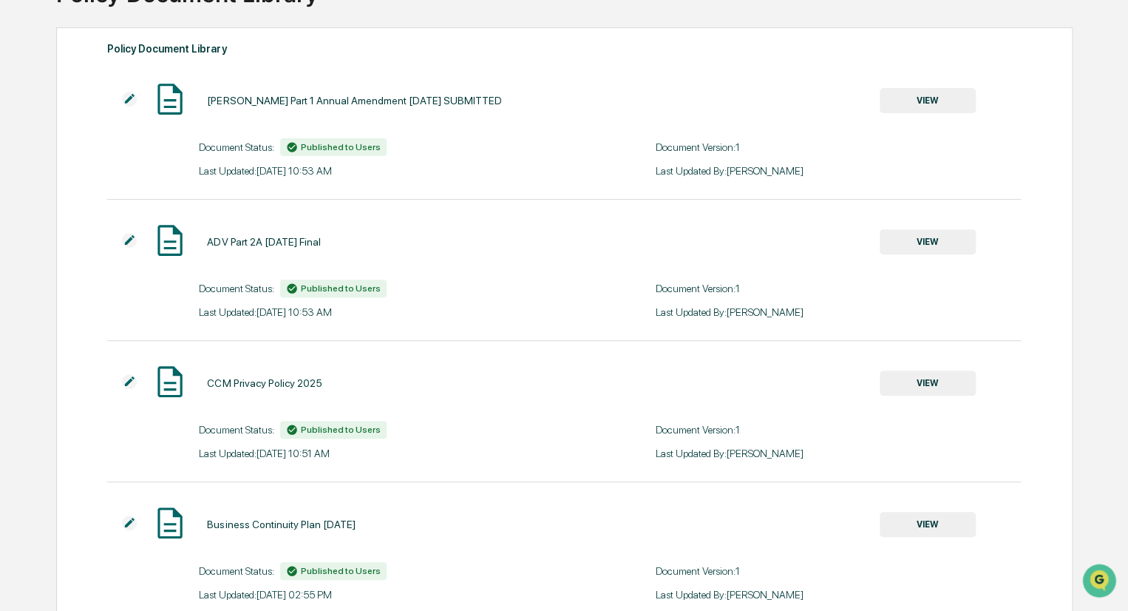
scroll to position [0, 0]
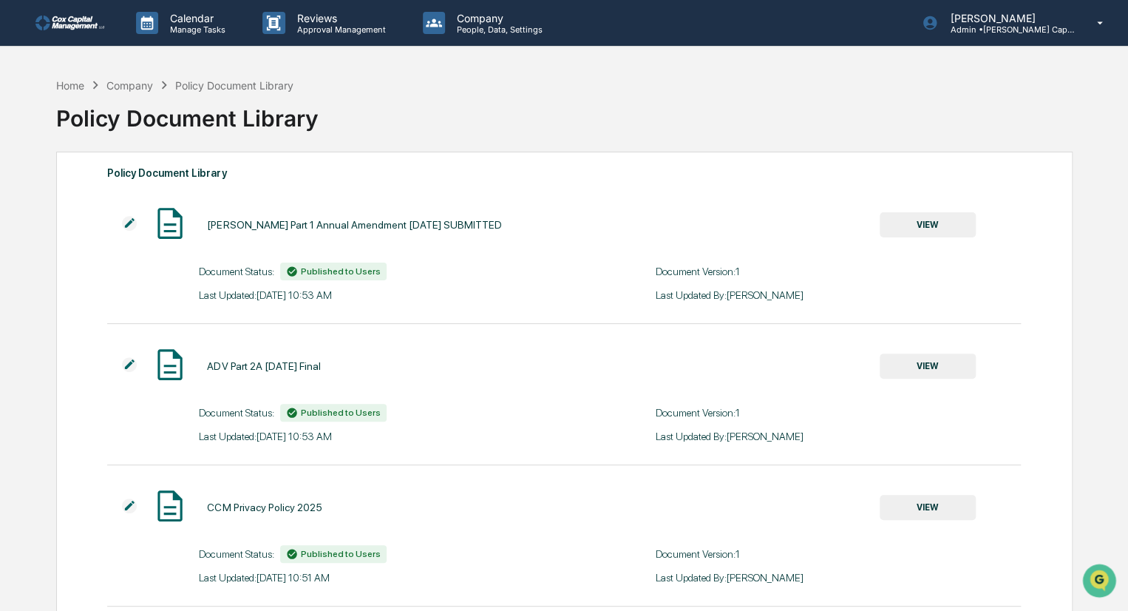
click at [138, 87] on div "Company" at bounding box center [129, 85] width 47 height 13
click at [134, 81] on div "Company" at bounding box center [129, 85] width 47 height 13
click at [68, 84] on div "Home" at bounding box center [70, 85] width 28 height 13
